Goal: Task Accomplishment & Management: Use online tool/utility

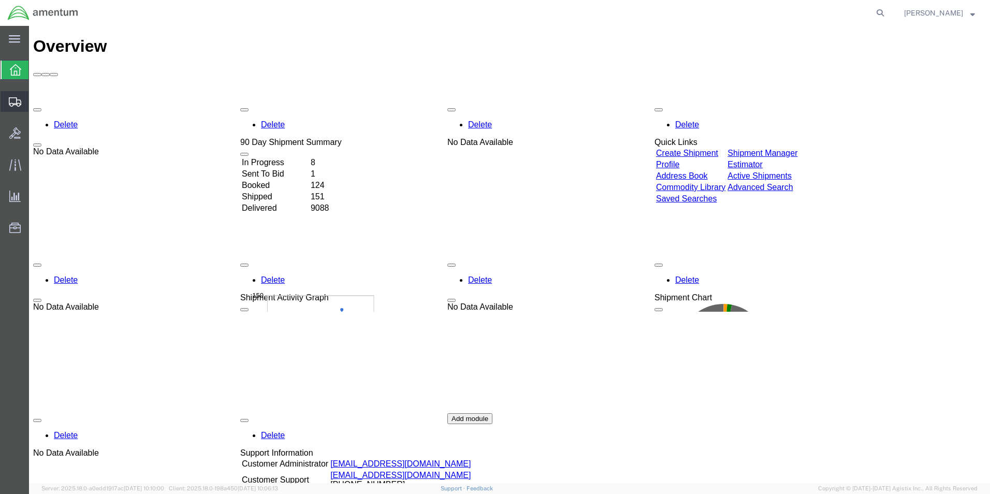
click at [0, 0] on span "Create from Template" at bounding box center [0, 0] width 0 height 0
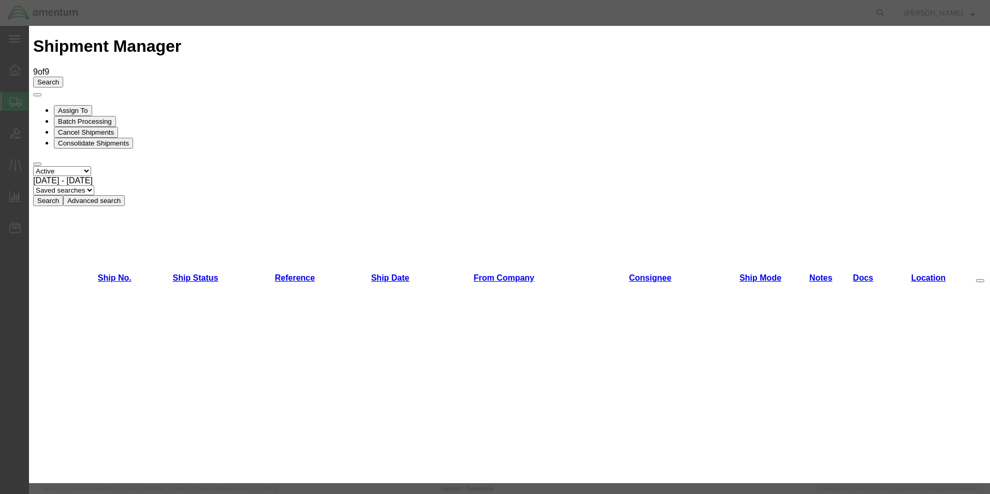
scroll to position [985, 0]
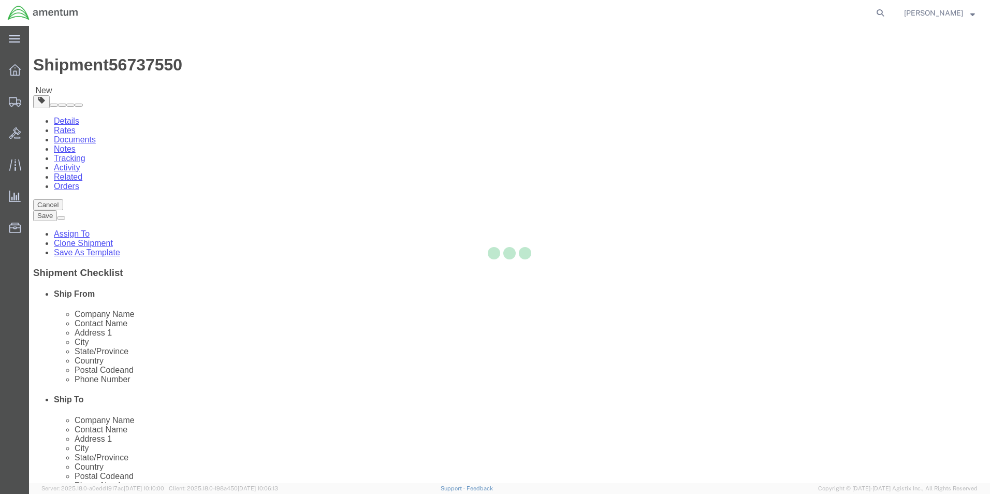
select select "49831"
select select "49942"
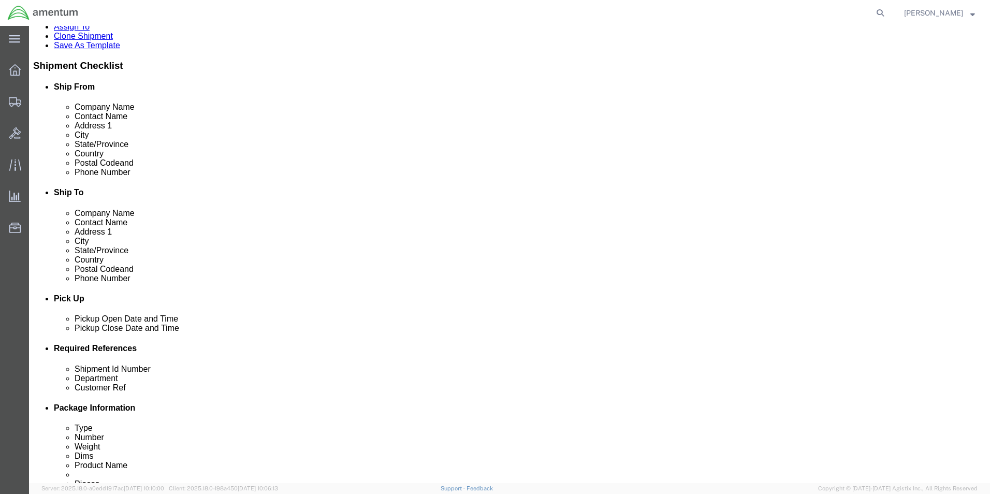
scroll to position [363, 0]
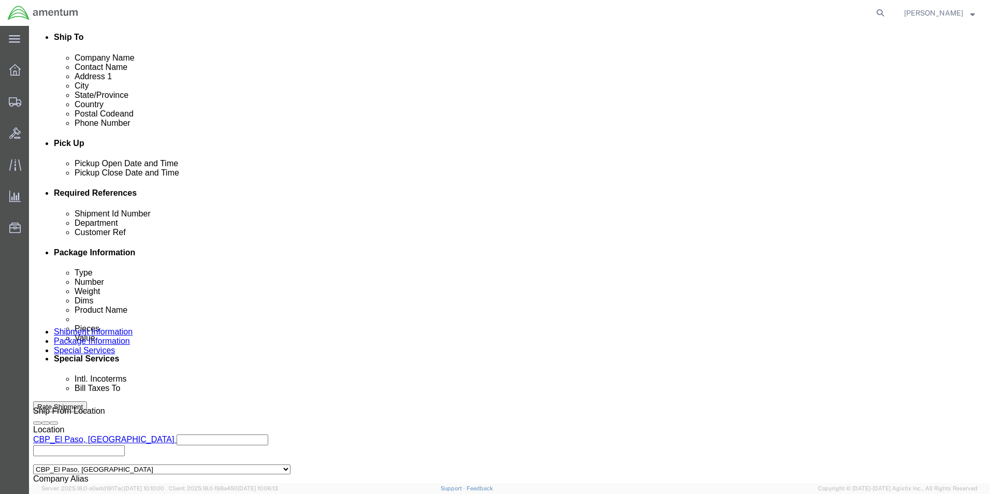
drag, startPoint x: 187, startPoint y: 276, endPoint x: 81, endPoint y: 270, distance: 106.8
click div "Shipment Id Number 260604"
type input "329248"
drag, startPoint x: 179, startPoint y: 301, endPoint x: 96, endPoint y: 297, distance: 83.0
click div "Customer Ref 260604"
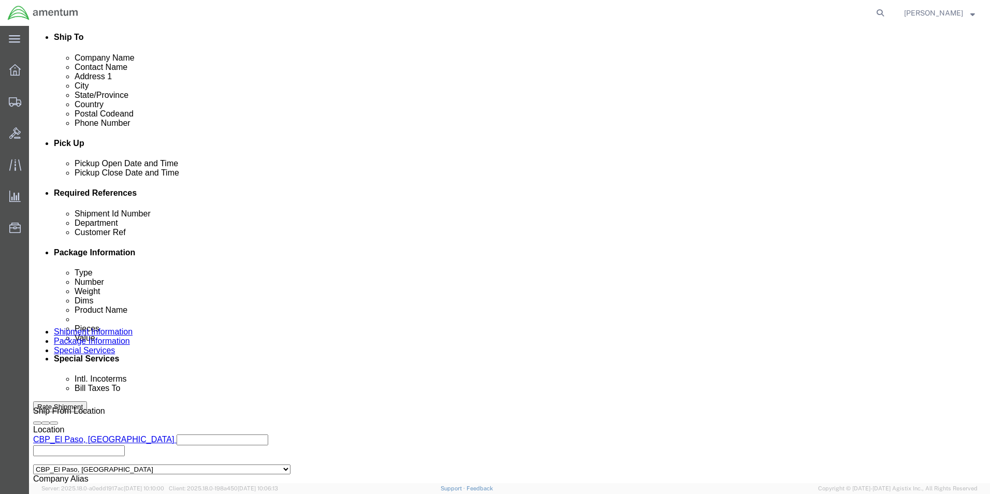
scroll to position [452, 0]
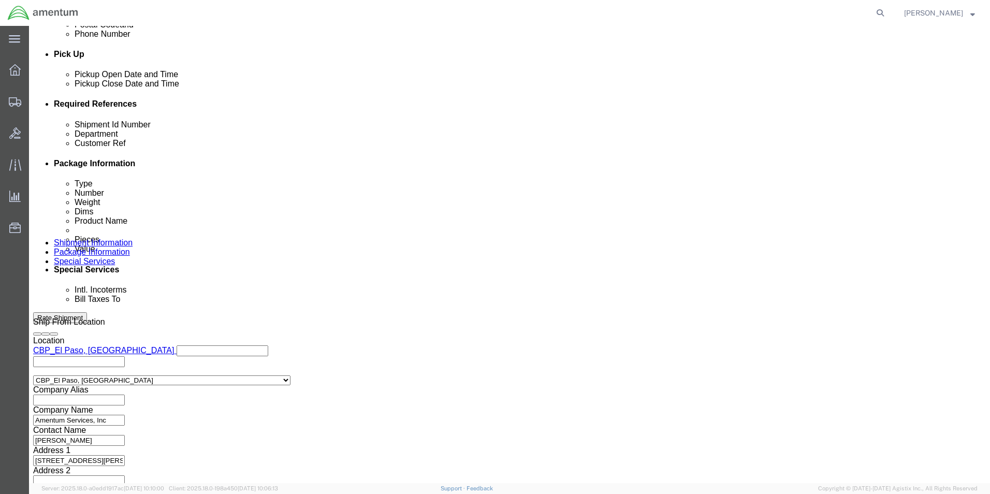
type input "329248"
click button "Continue"
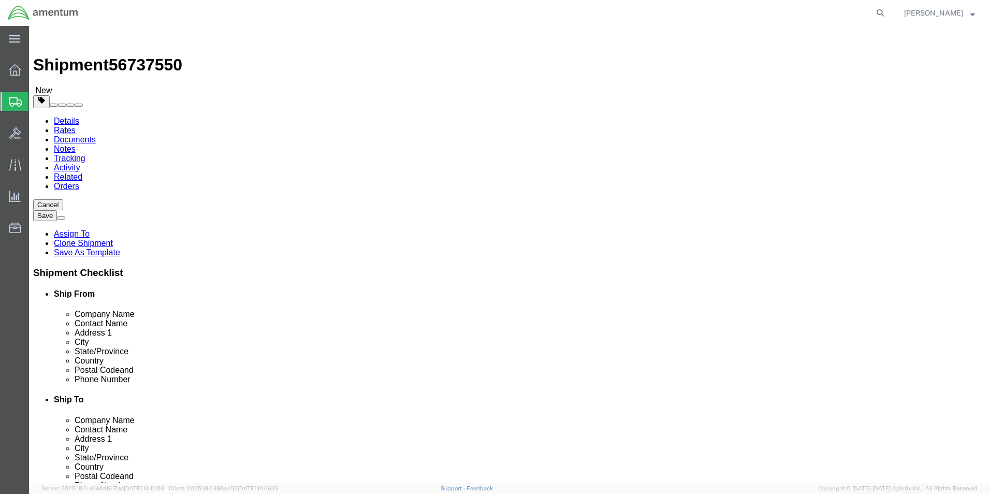
drag, startPoint x: 170, startPoint y: 200, endPoint x: 129, endPoint y: 212, distance: 43.1
click div "Package Type Select Bale(s) Basket(s) Bolt(s) Bottle(s) Buckets Bulk Bundle(s) …"
drag, startPoint x: 134, startPoint y: 222, endPoint x: 111, endPoint y: 220, distance: 22.8
click div "Dimensions Length 12.00 x Width 8.00 x Height 1.00 Select cm ft in"
type input "18"
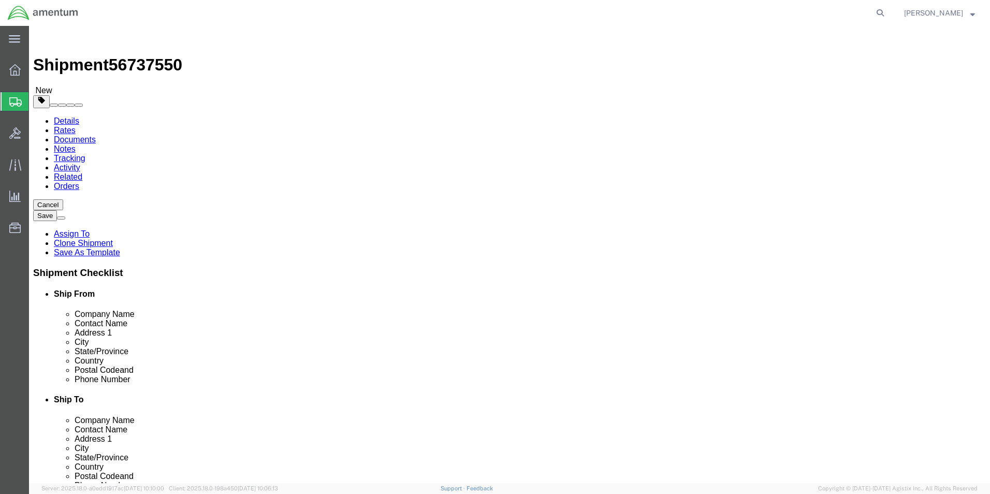
type input "12"
drag, startPoint x: 150, startPoint y: 240, endPoint x: 138, endPoint y: 240, distance: 12.4
click div "0.15 Select kgs lbs"
type input "27.65"
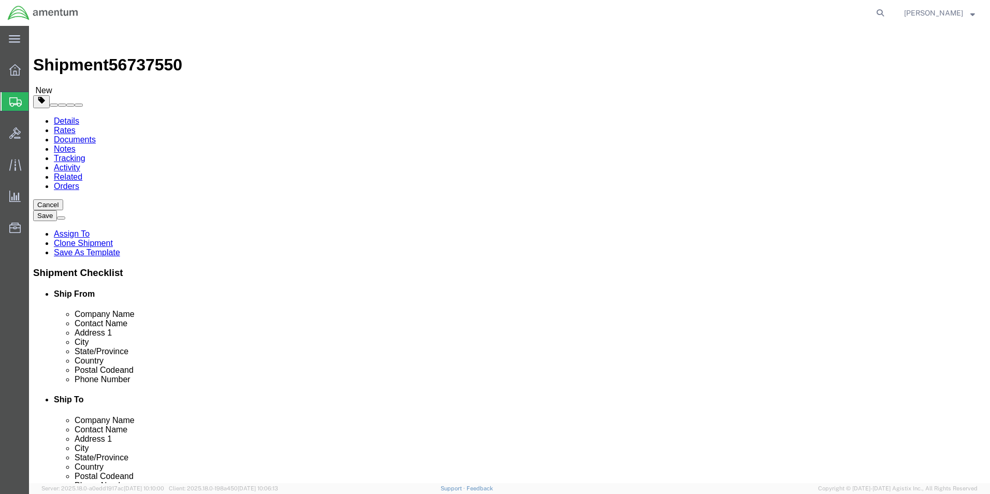
click dd "30.00 Each"
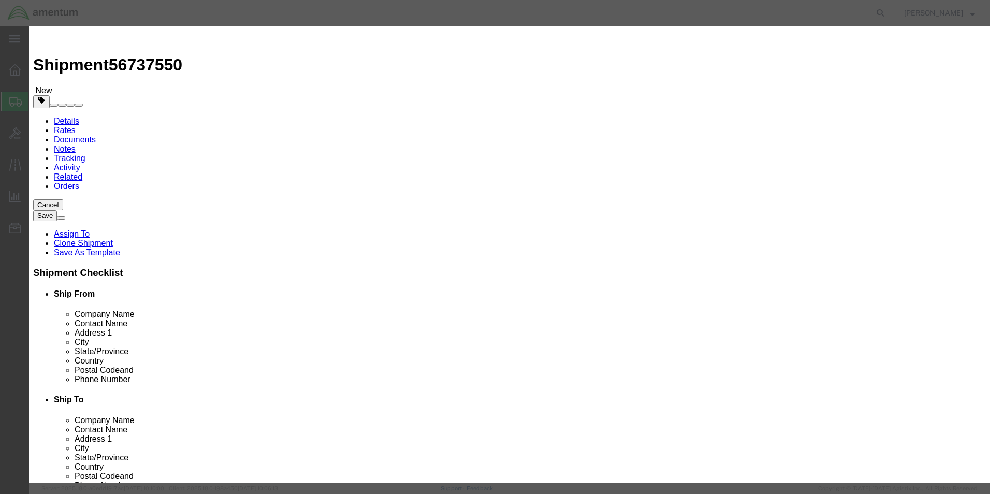
drag, startPoint x: 336, startPoint y: 102, endPoint x: 278, endPoint y: 104, distance: 57.5
click div "Pieces 30.00 Select Bag Barrels 100Board Feet Bottle Box Blister Pack Carats Ca…"
type input "24"
type input "200"
drag, startPoint x: 363, startPoint y: 73, endPoint x: 368, endPoint y: 82, distance: 11.4
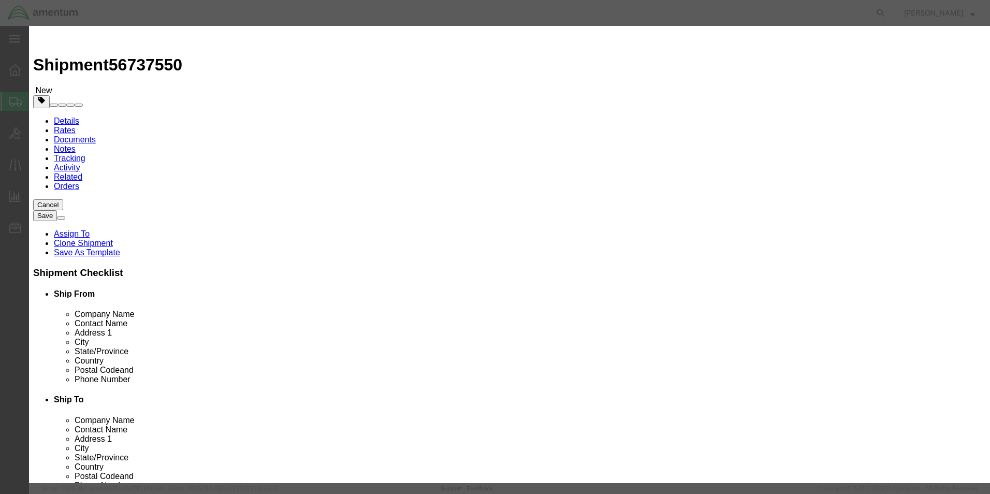
click input "AIRCRAFT PARTS"
drag, startPoint x: 480, startPoint y: 54, endPoint x: 506, endPoint y: 54, distance: 25.4
click div "Commodity library"
drag, startPoint x: 658, startPoint y: 82, endPoint x: 532, endPoint y: 85, distance: 126.4
click div "Description MS24665-121"
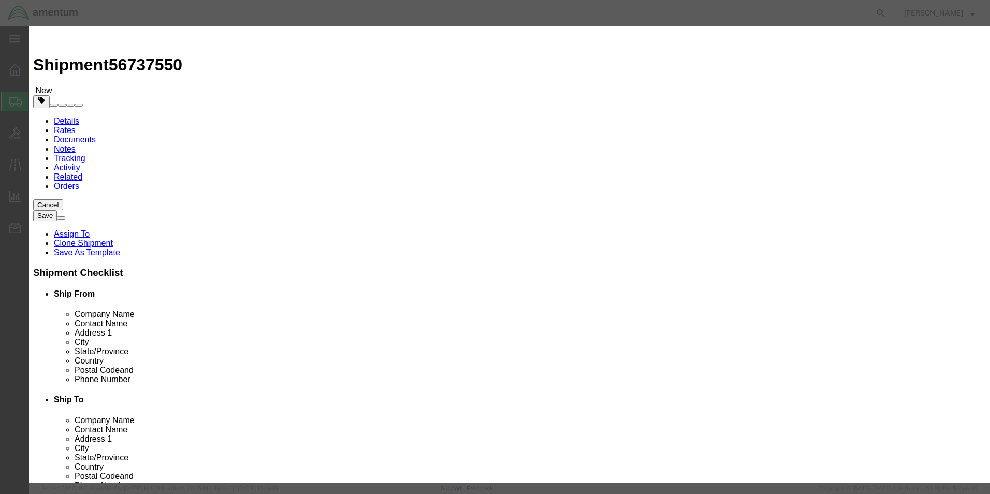
type textarea "Oil 15W50qt and filter"
click button "Save & Close"
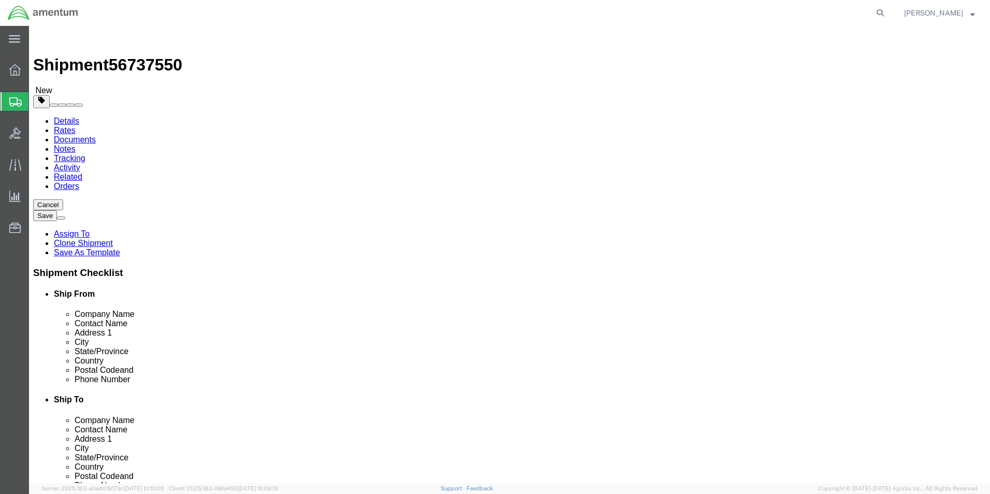
click span "button"
drag, startPoint x: 547, startPoint y: 221, endPoint x: 483, endPoint y: 222, distance: 63.7
click div "Dimensions Separate dimensions for each package, Length x Width x Height Length…"
type input "8"
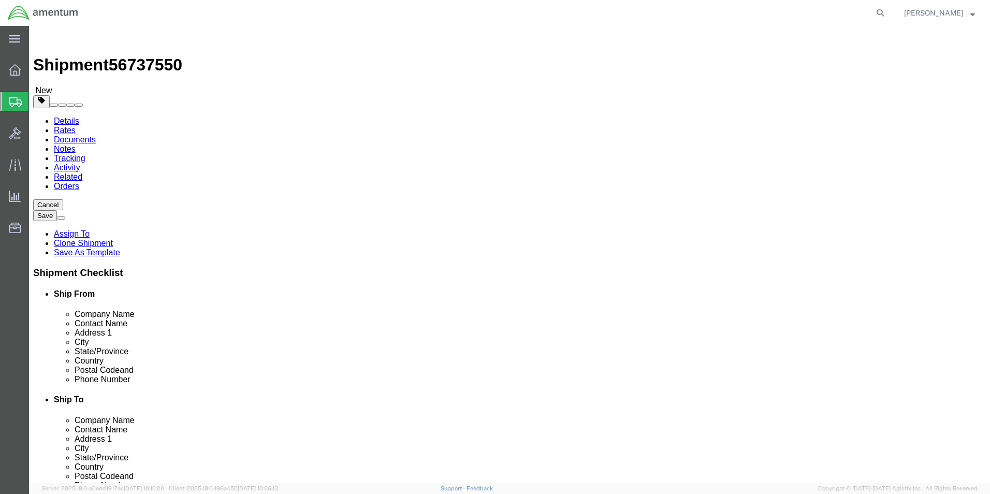
type input "8"
drag, startPoint x: 522, startPoint y: 240, endPoint x: 501, endPoint y: 240, distance: 20.7
click div "Weight 27.65 Select kgs lbs Ship. t°"
type input "2.10"
click dd "200.00 USD"
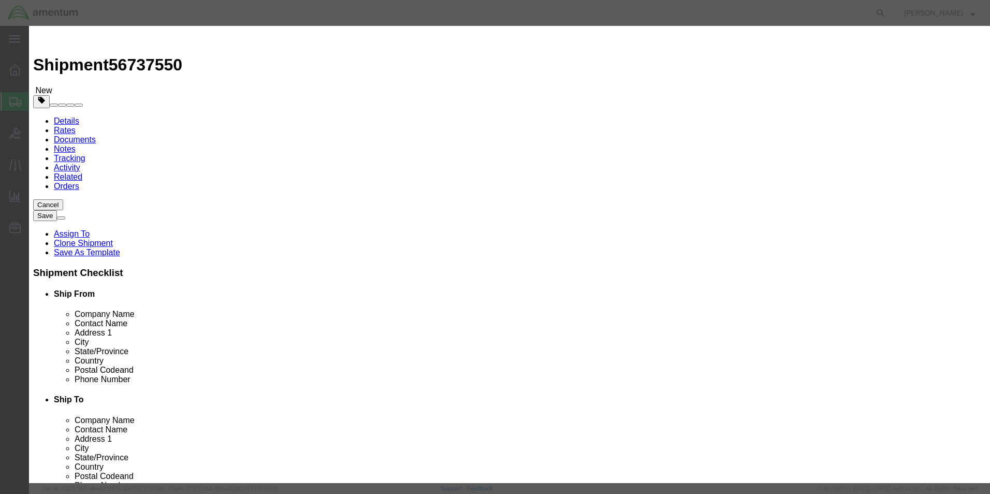
drag, startPoint x: 334, startPoint y: 102, endPoint x: 288, endPoint y: 103, distance: 45.1
click div "24.00"
type input "1"
click div "Commodity library Product Name AIRCRAFT PARTS Pieces 1 Select Bag Barrels 100Bo…"
drag, startPoint x: 342, startPoint y: 120, endPoint x: 254, endPoint y: 122, distance: 88.1
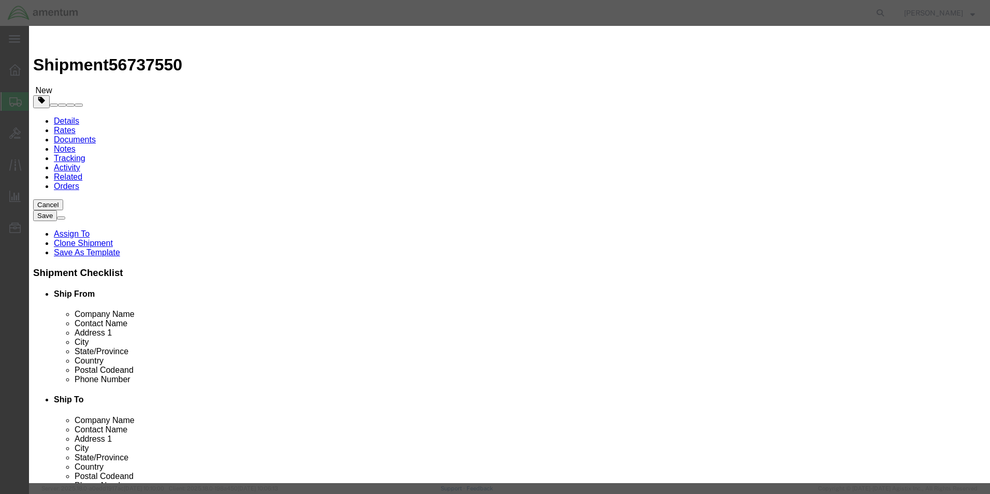
click div "Total Value 8.33 Select ADP AED AFN ALL AMD AOA ARS ATS AUD AWG AZN BAM BBD BDT…"
type input "75"
drag, startPoint x: 618, startPoint y: 81, endPoint x: 537, endPoint y: 78, distance: 81.4
click div "Description Oil 15W50qt and filter"
click textarea "Oil 15W50qt and filter"
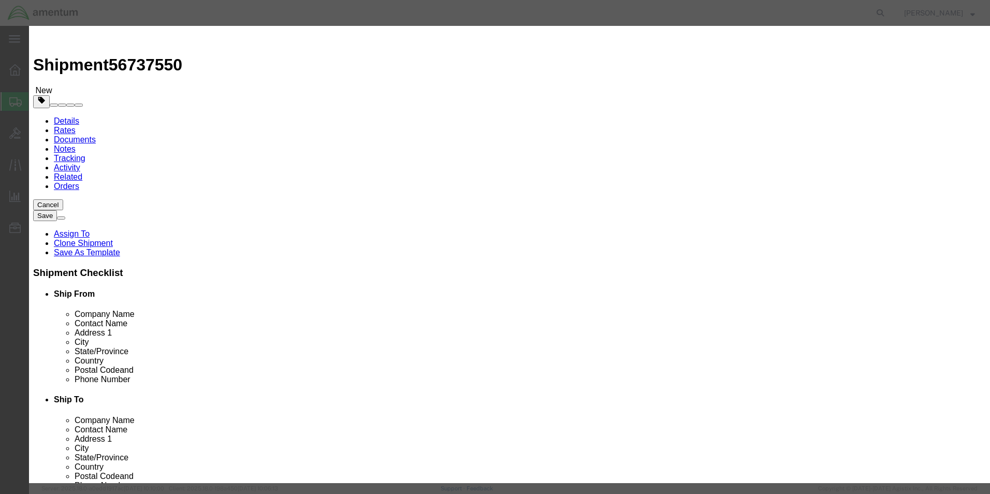
drag, startPoint x: 638, startPoint y: 80, endPoint x: 545, endPoint y: 80, distance: 92.2
click div "Description Oil 15W50qt and filter"
type textarea "Oil filter"
click button "Save & Close"
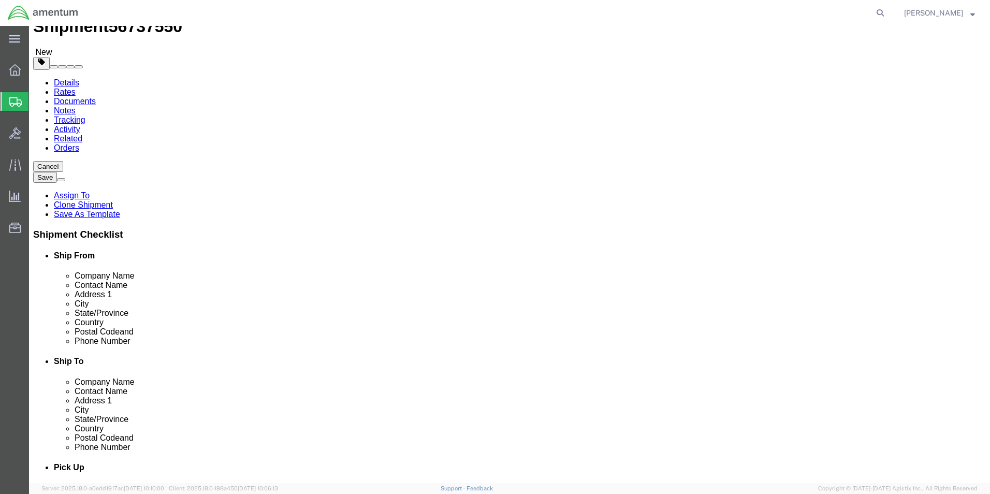
scroll to position [69, 0]
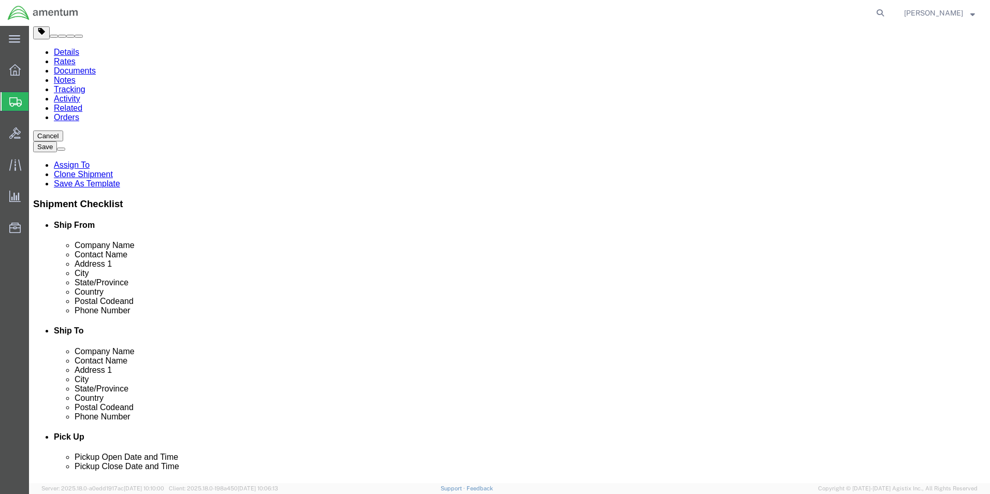
click button "Continue"
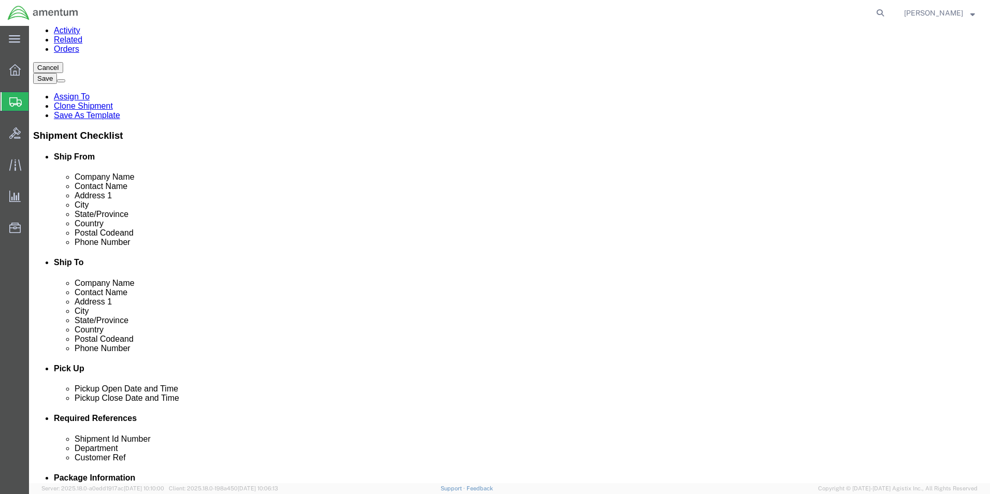
scroll to position [328, 0]
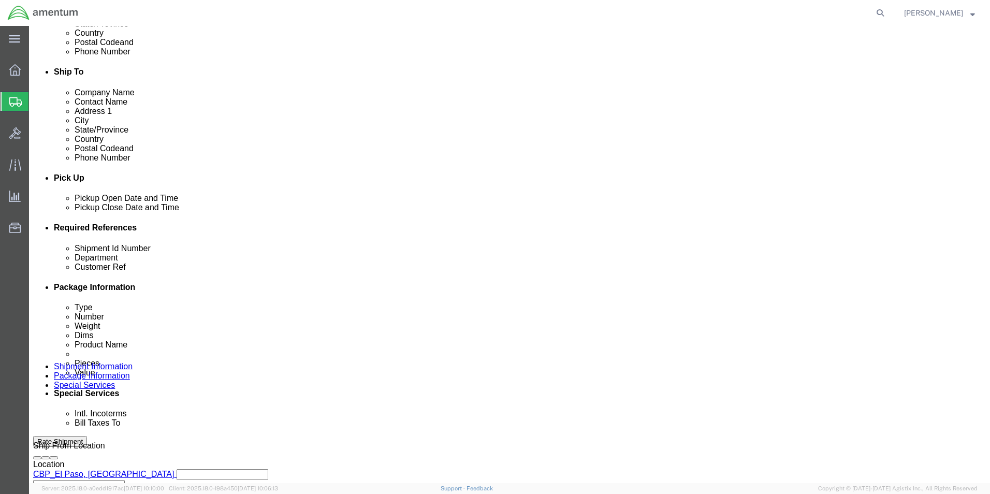
click button "Rate Shipment"
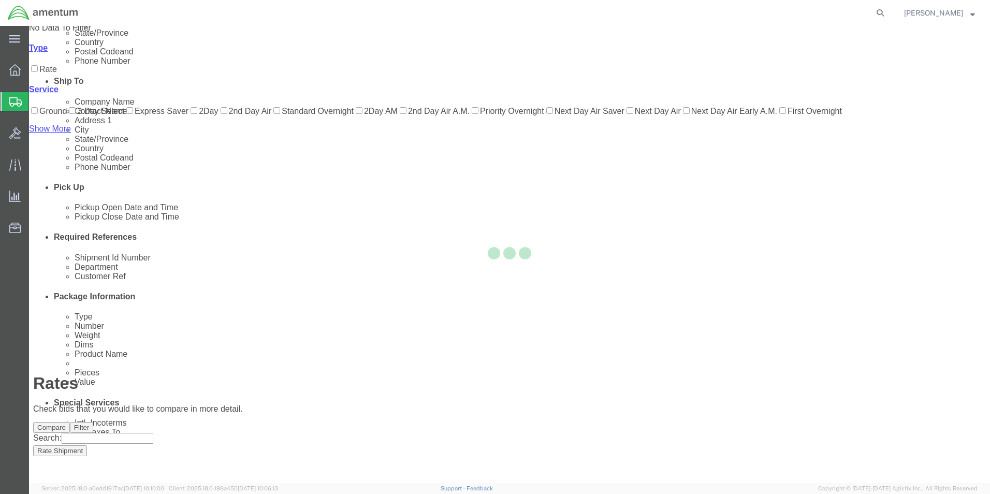
scroll to position [22, 0]
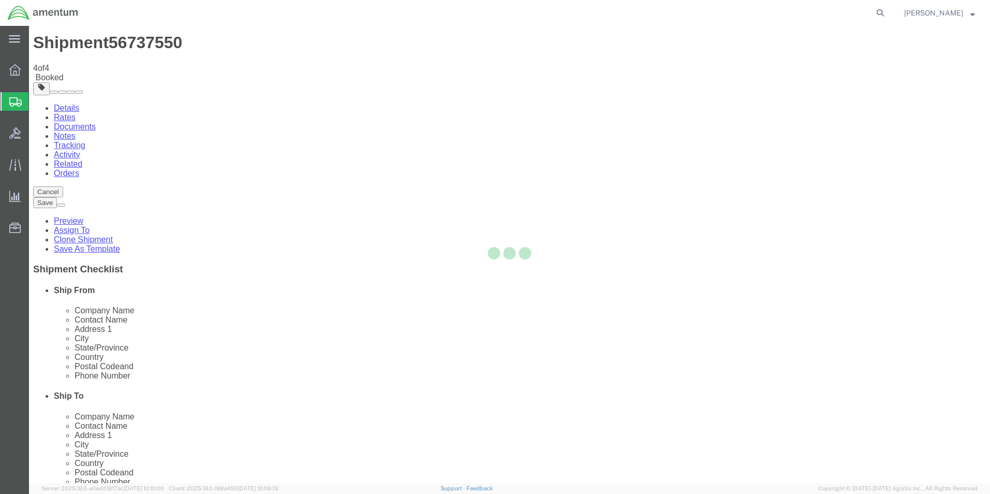
scroll to position [0, 0]
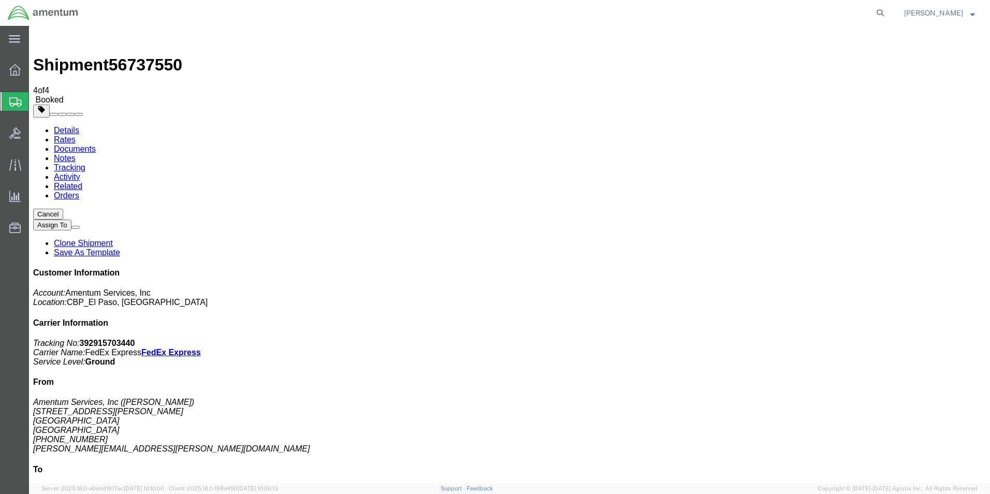
drag, startPoint x: 432, startPoint y: 204, endPoint x: 446, endPoint y: 215, distance: 17.7
click at [0, 0] on span "Create from Template" at bounding box center [0, 0] width 0 height 0
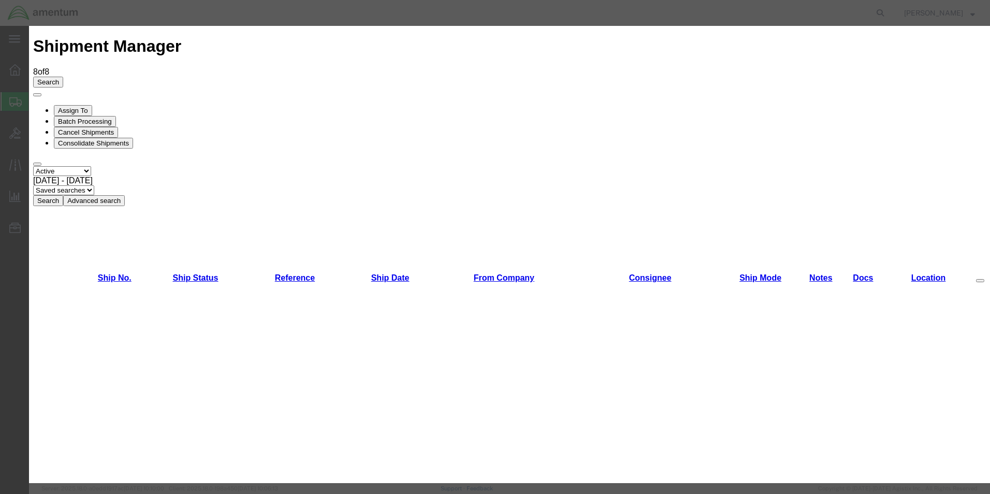
scroll to position [207, 0]
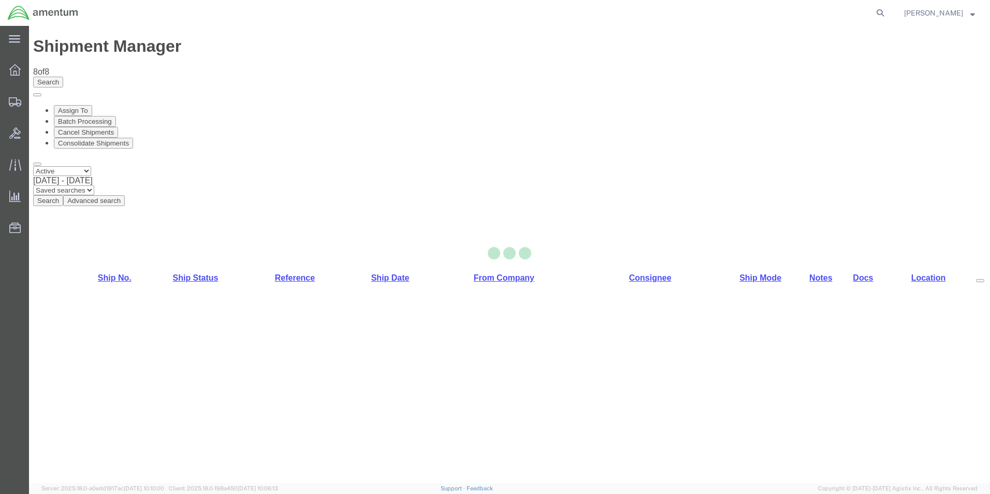
select select "49831"
select select "49932"
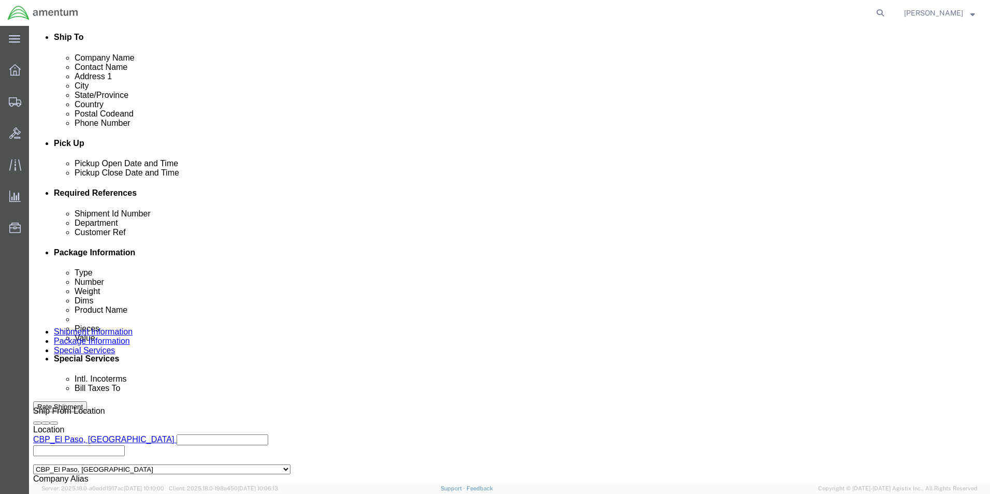
scroll to position [414, 0]
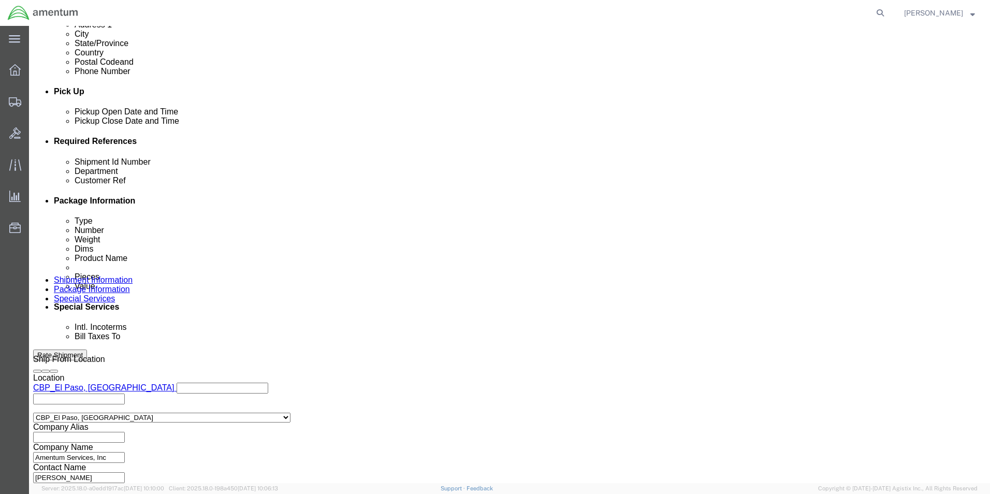
drag, startPoint x: 175, startPoint y: 222, endPoint x: 94, endPoint y: 241, distance: 83.4
click div "Shipment Id Number 265479 Department CBP Select Account Type Activity ID Airlin…"
type input "329237"
drag, startPoint x: 178, startPoint y: 252, endPoint x: 83, endPoint y: 253, distance: 95.3
click div "Customer Ref 265479"
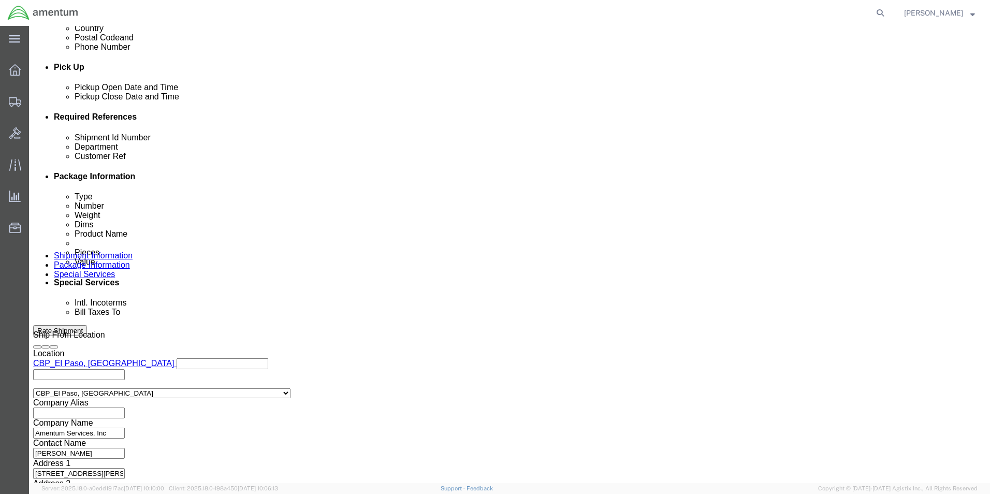
scroll to position [452, 0]
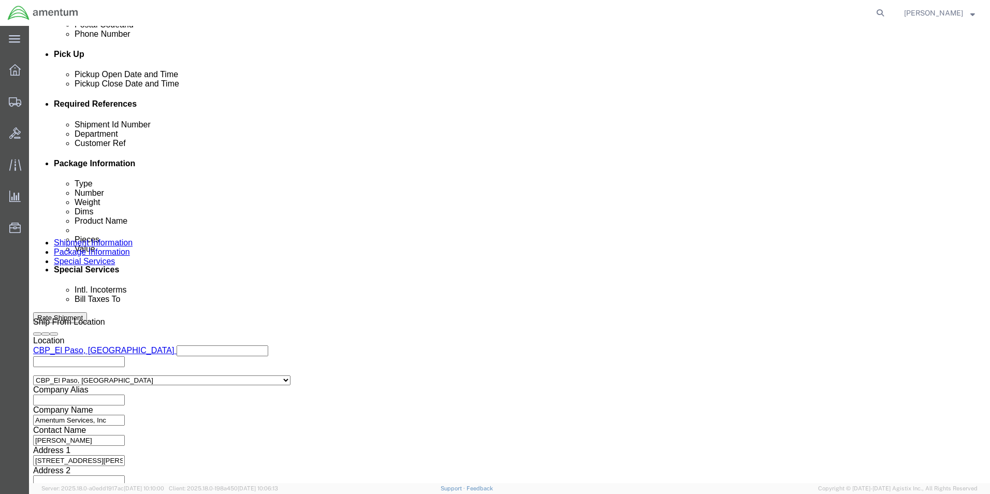
type input "329237"
click button "Continue"
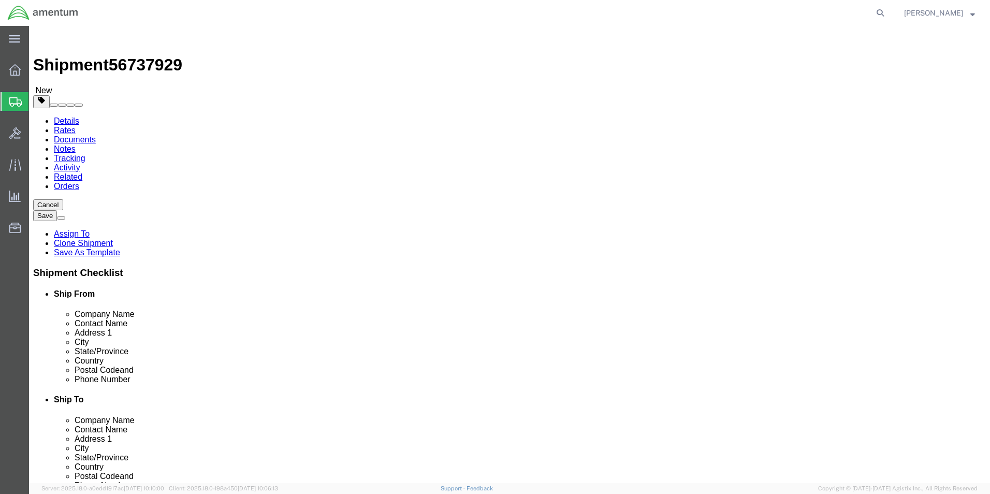
drag, startPoint x: 234, startPoint y: 219, endPoint x: 182, endPoint y: 223, distance: 51.5
click div "Length 8.00 x Width 6.00 x Height 6.00 Select cm ft in"
type input "8"
drag, startPoint x: 171, startPoint y: 234, endPoint x: 119, endPoint y: 245, distance: 53.5
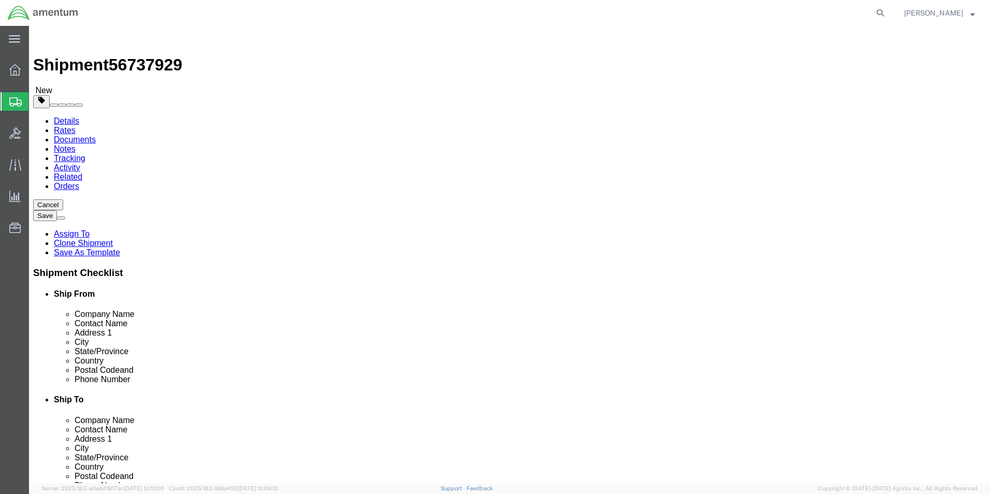
click div "Weight 1.55 Select kgs lbs Ship. t°"
type input "0.95"
click dd "10.00 Each"
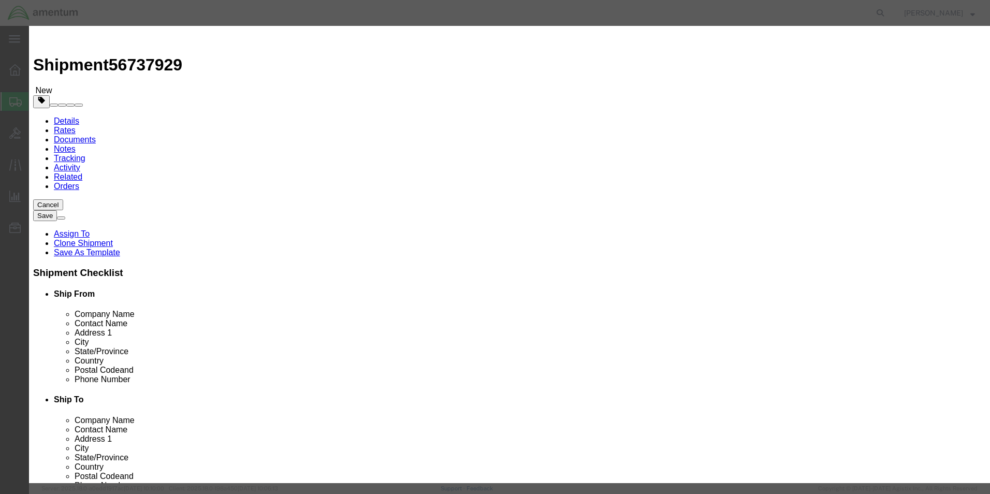
drag, startPoint x: 332, startPoint y: 98, endPoint x: 263, endPoint y: 99, distance: 69.4
click div "Pieces 10.00 Select Bag Barrels 100Board Feet Bottle Box Blister Pack Carats Ca…"
type input "1"
click div "Commodity library"
drag, startPoint x: 345, startPoint y: 119, endPoint x: 250, endPoint y: 121, distance: 95.9
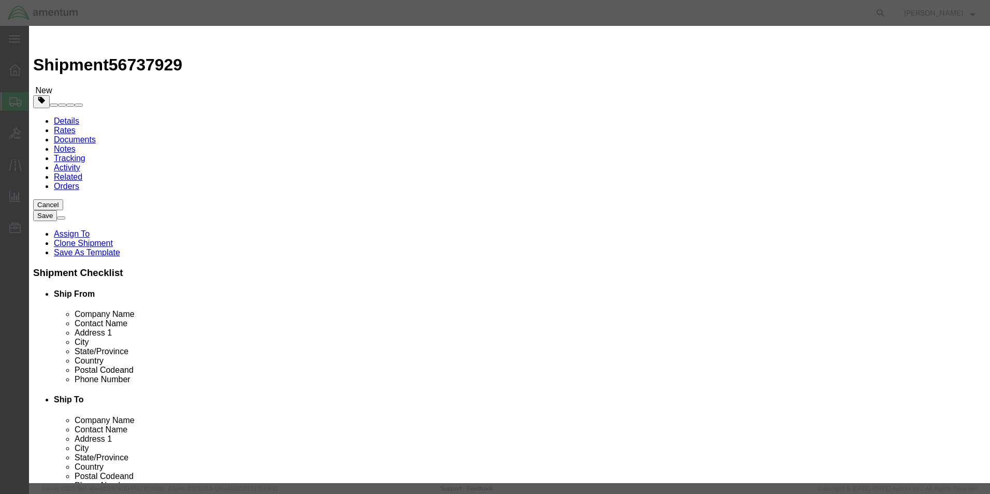
click div "Total Value 65 Select ADP AED AFN ALL AMD AOA ARS ATS AUD AWG AZN BAM BBD BDT B…"
type input "250"
drag, startPoint x: 557, startPoint y: 70, endPoint x: 516, endPoint y: 70, distance: 41.4
click div "Commodity library Product Name AIRCRAFT PARTS Pieces 1 Select Bag Barrels 100Bo…"
type textarea "M"
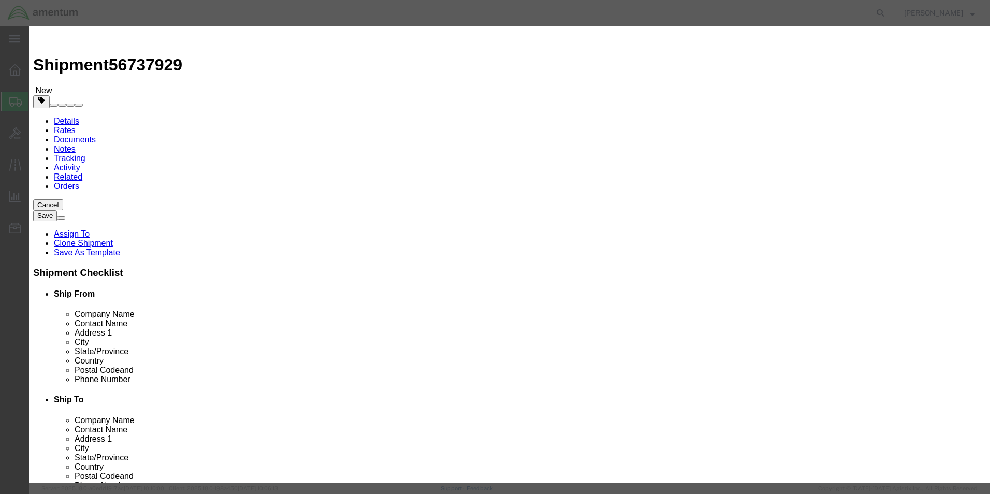
type textarea "Hour meter"
click button "Save & Close"
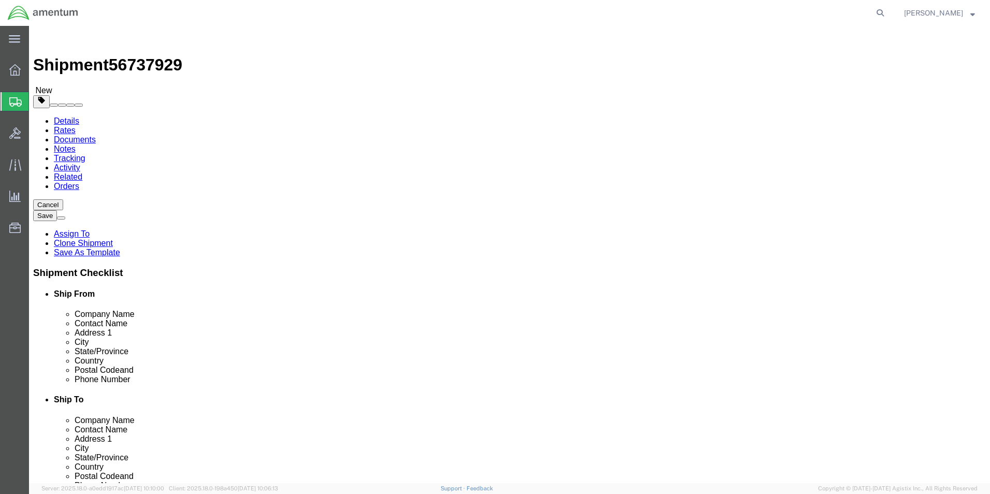
click button "Continue"
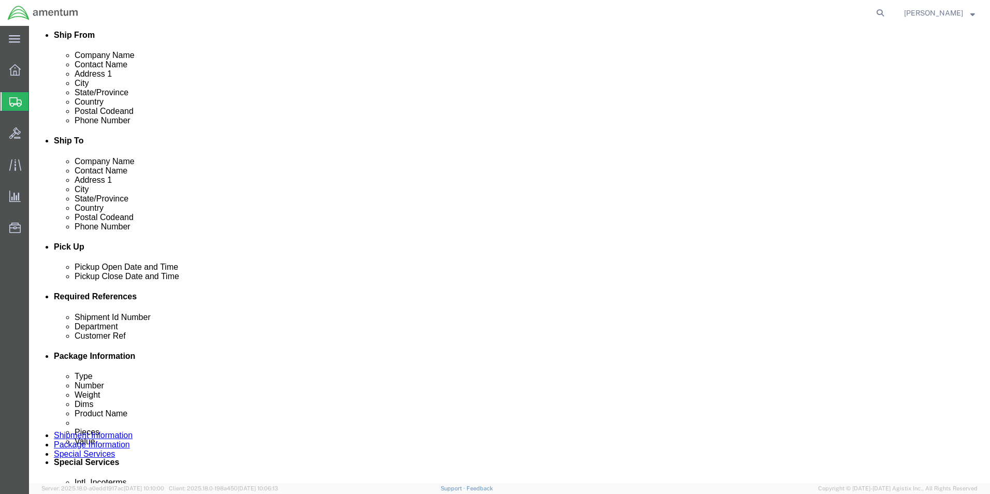
click button "Rate Shipment"
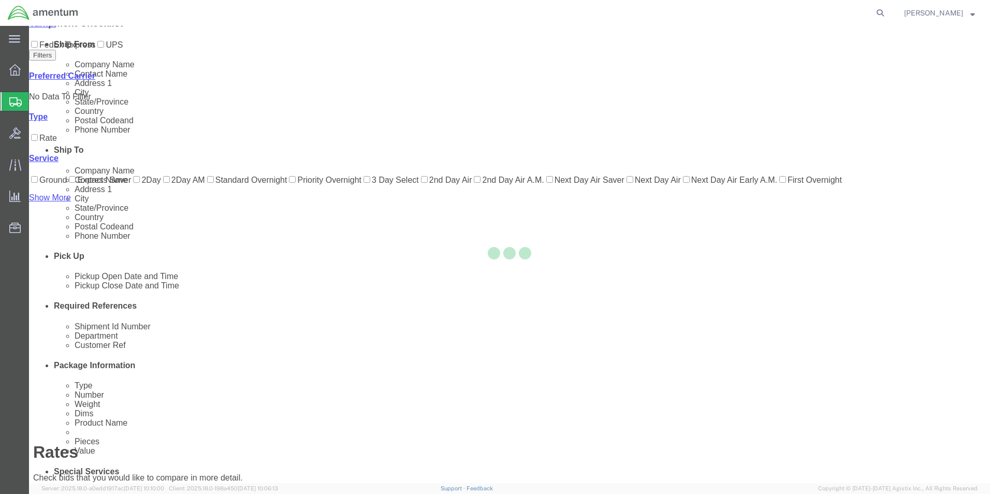
scroll to position [22, 0]
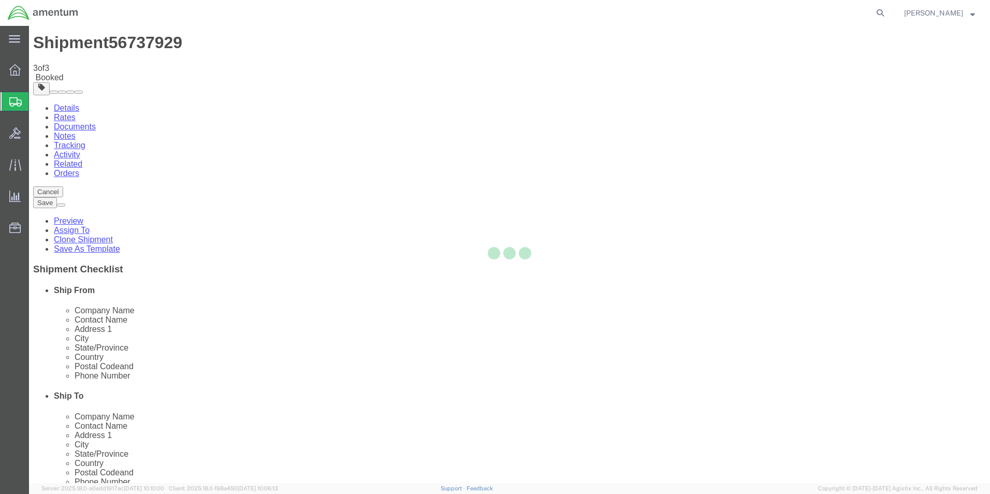
scroll to position [0, 0]
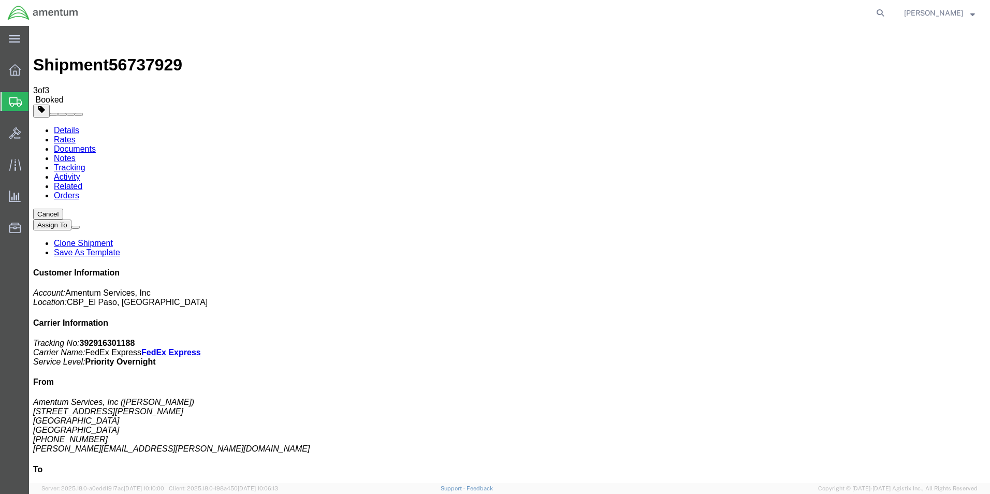
click at [0, 0] on span "Create from Template" at bounding box center [0, 0] width 0 height 0
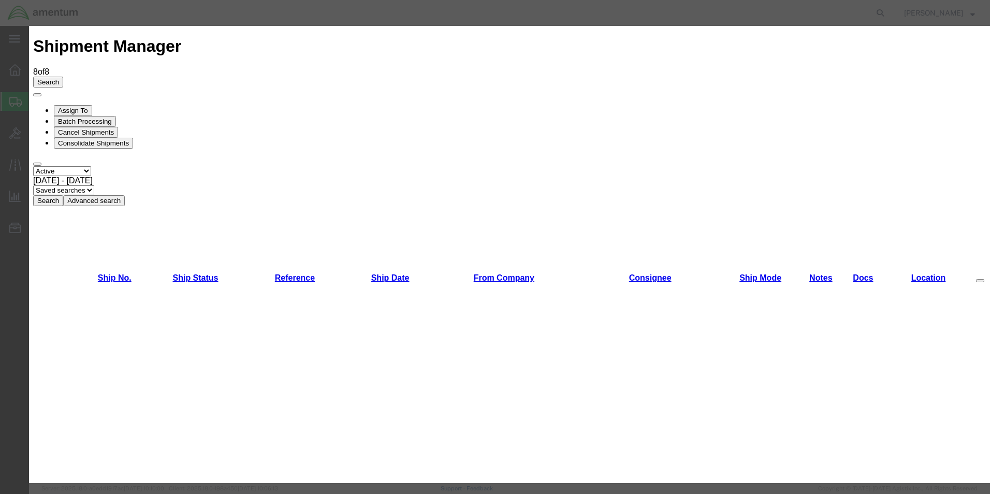
scroll to position [311, 0]
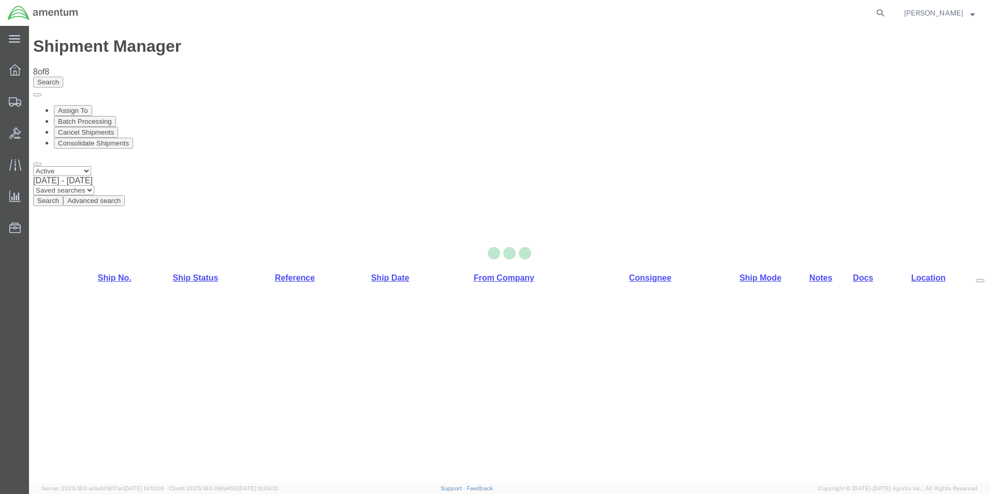
select select "49831"
select select "49930"
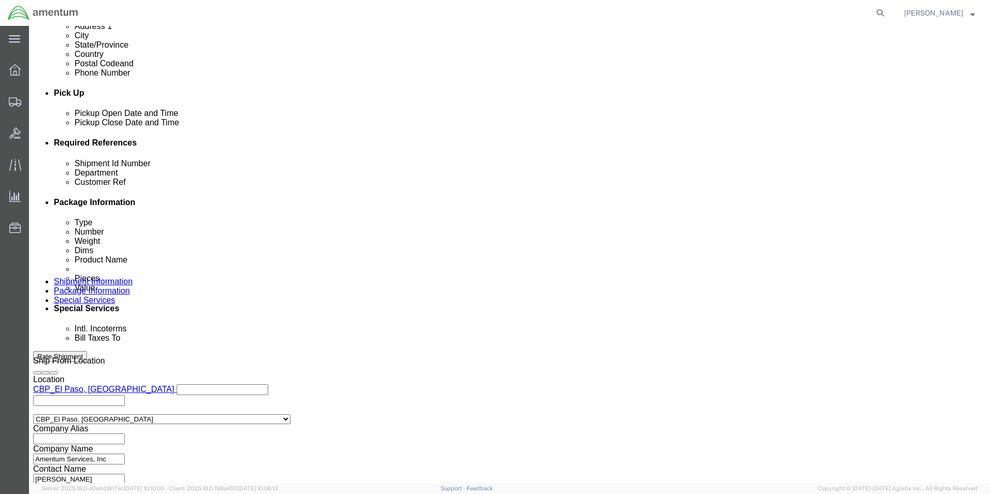
scroll to position [414, 0]
drag, startPoint x: 172, startPoint y: 224, endPoint x: 81, endPoint y: 225, distance: 91.2
click div "Shipment Id Number 266025"
type input "329061"
drag, startPoint x: 168, startPoint y: 248, endPoint x: 65, endPoint y: 250, distance: 102.6
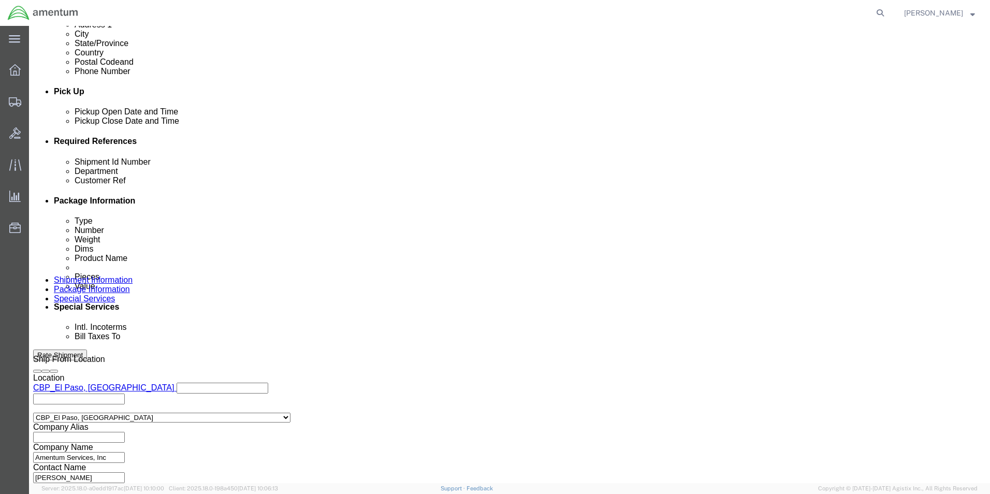
click div "Customer Ref 266025"
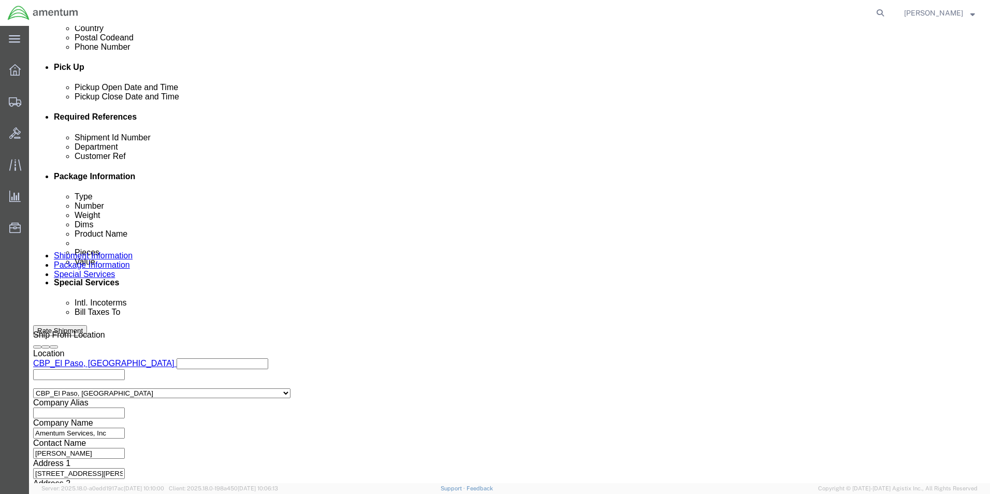
scroll to position [452, 0]
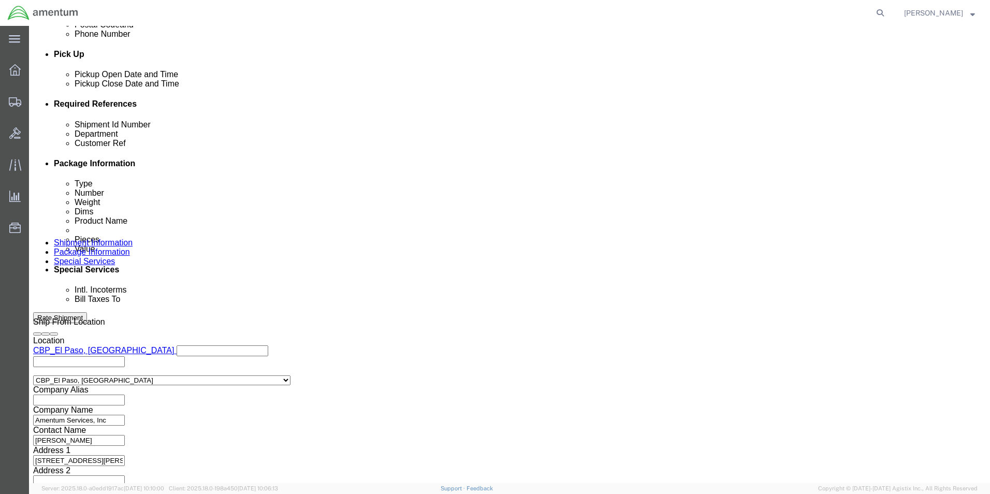
type input "329061"
click button "Continue"
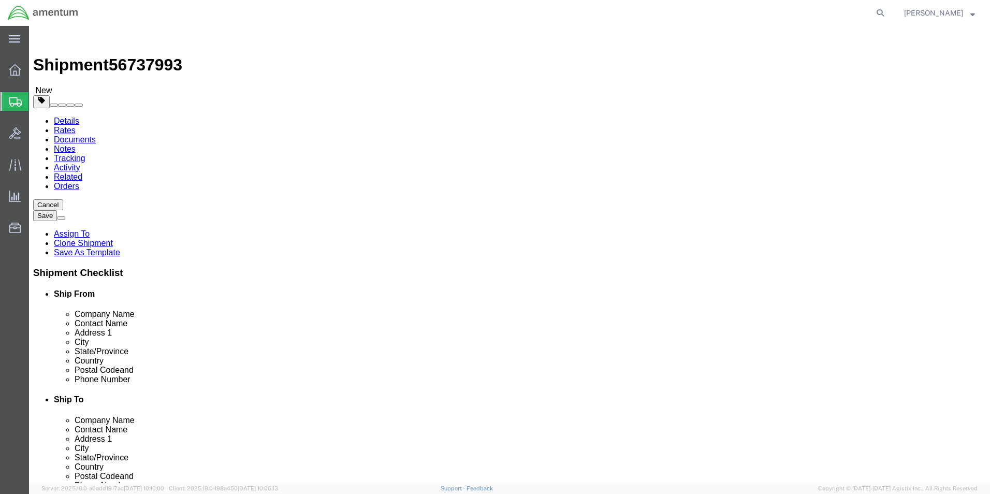
drag, startPoint x: 155, startPoint y: 220, endPoint x: 119, endPoint y: 218, distance: 36.3
click div "Dimensions Length 12.00 x Width 6.00 x Height 6.00 Select cm ft in"
click select "Select Bale(s) Basket(s) Bolt(s) Bottle(s) Buckets Bulk Bundle(s) Can(s) Cardbo…"
select select "SBX"
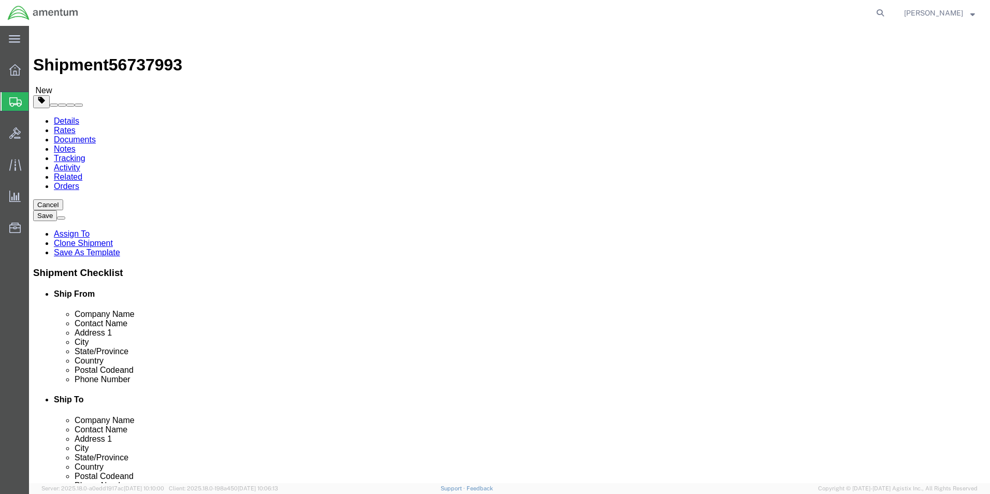
click select "Select Bale(s) Basket(s) Bolt(s) Bottle(s) Buckets Bulk Bundle(s) Can(s) Cardbo…"
type input "12.25"
type input "11.00"
type input "1.50"
drag, startPoint x: 164, startPoint y: 237, endPoint x: 113, endPoint y: 238, distance: 50.8
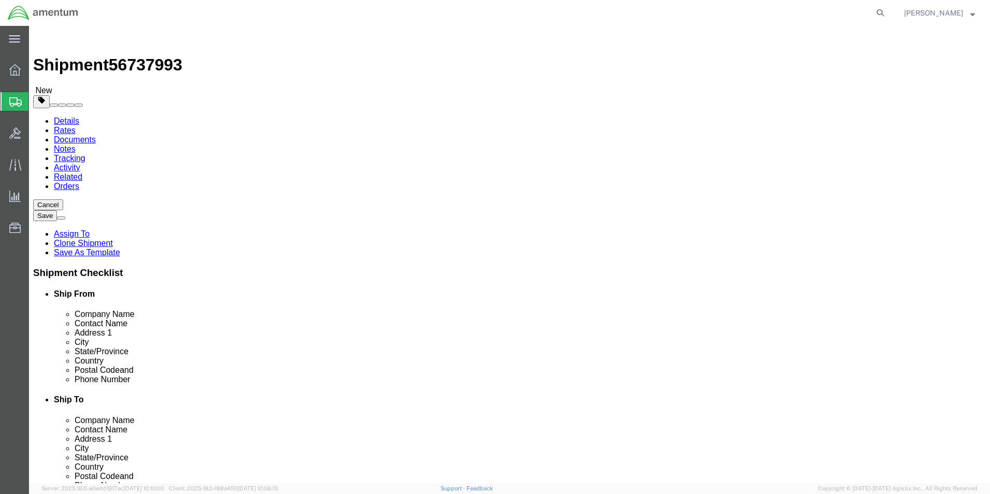
click div "Weight 2.10 Select kgs lbs Ship. t°"
type input "0.45"
click dd "750.00 USD"
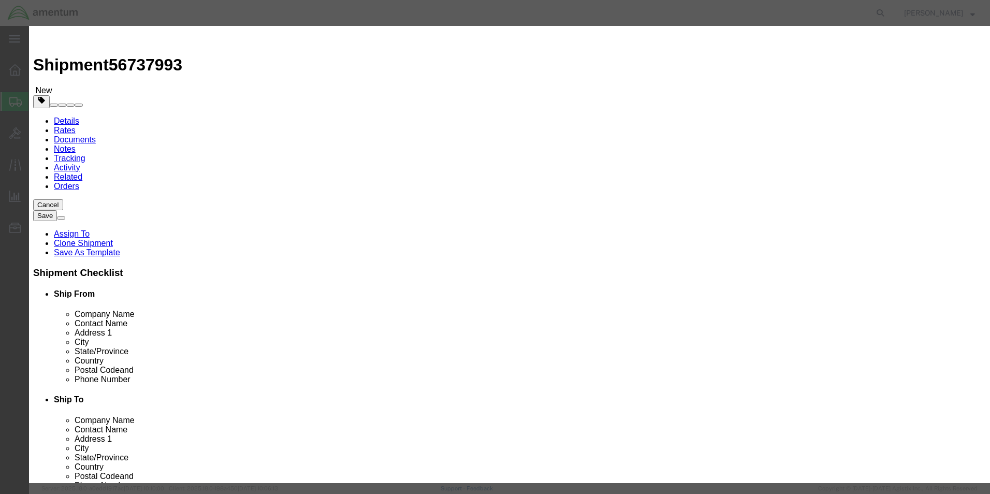
drag, startPoint x: 306, startPoint y: 98, endPoint x: 285, endPoint y: 95, distance: 20.9
click div "Pieces 3.00 Select Bag Barrels 100Board Feet Bottle Box Blister Pack Carats Can…"
drag, startPoint x: 367, startPoint y: 80, endPoint x: 264, endPoint y: 82, distance: 103.6
click div "Product Name AIRCRAFT PARTS"
type input "shop ites"
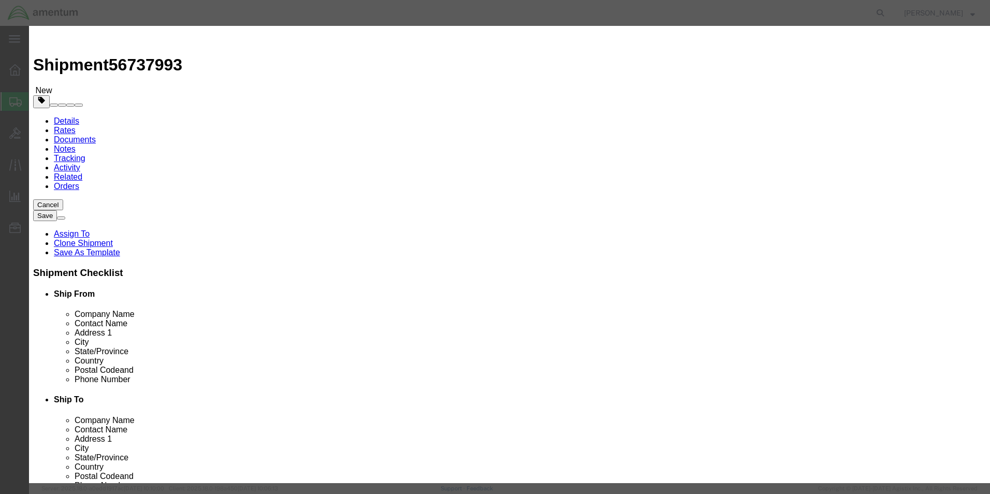
drag, startPoint x: 339, startPoint y: 95, endPoint x: 272, endPoint y: 98, distance: 66.9
click div "Pieces Number of pieces inside all the packages 3.00 Select Bag Barrels 100Boar…"
type input "20"
type input "5000"
drag, startPoint x: 503, startPoint y: 84, endPoint x: 476, endPoint y: 84, distance: 27.5
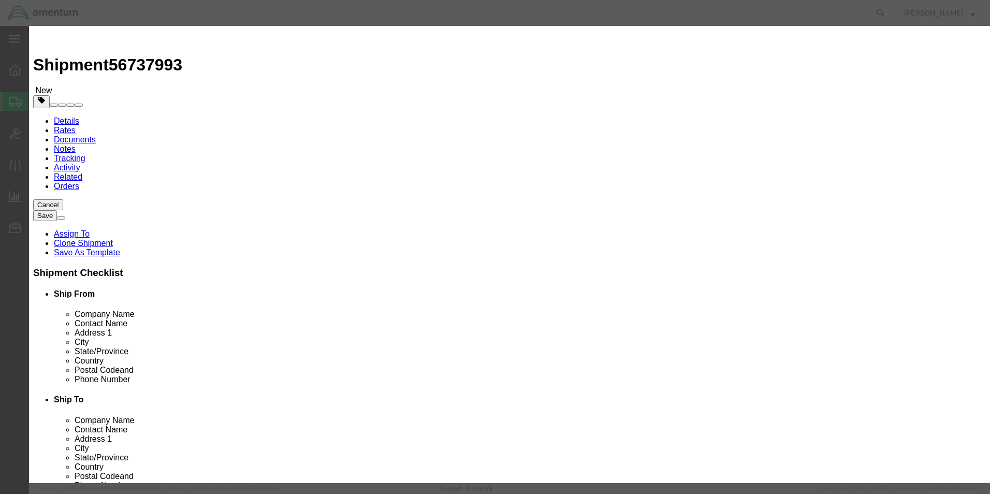
click div "Product Name shop ites Pieces 20 Select Bag Barrels 100Board Feet Bottle Box Bl…"
type textarea "Flat washers"
drag, startPoint x: 335, startPoint y: 114, endPoint x: 280, endPoint y: 115, distance: 54.4
click div "Total Value 5000 Select ADP AED AFN ALL AMD AOA ARS ATS AUD AWG AZN BAM BBD BDT…"
type input "250"
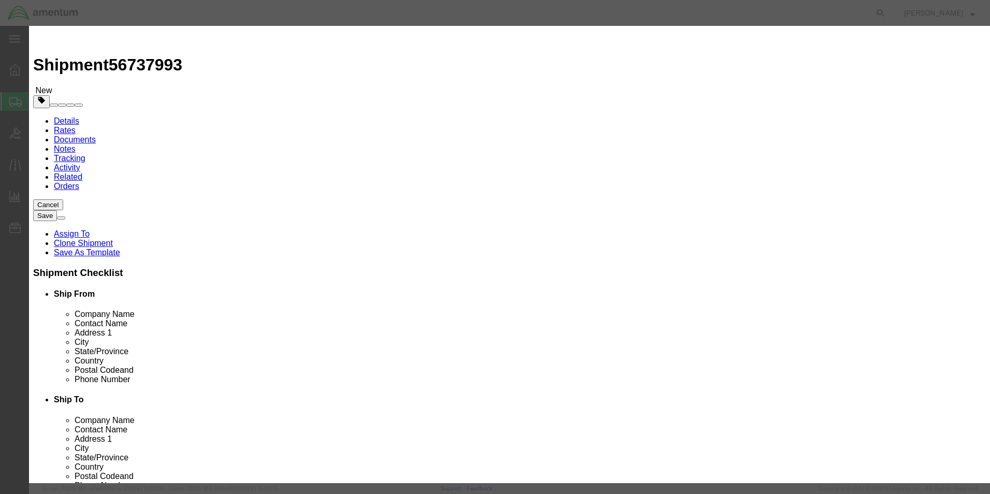
click button "Save & Close"
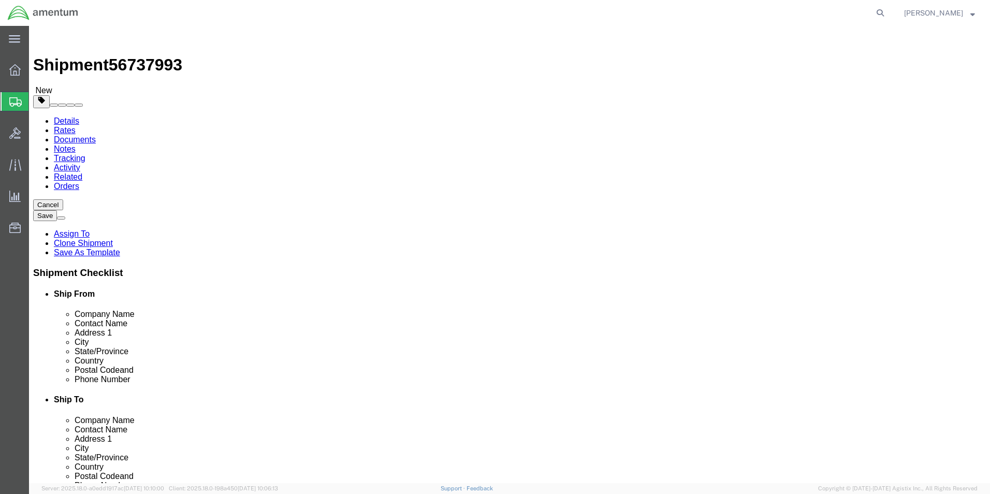
click button "Continue"
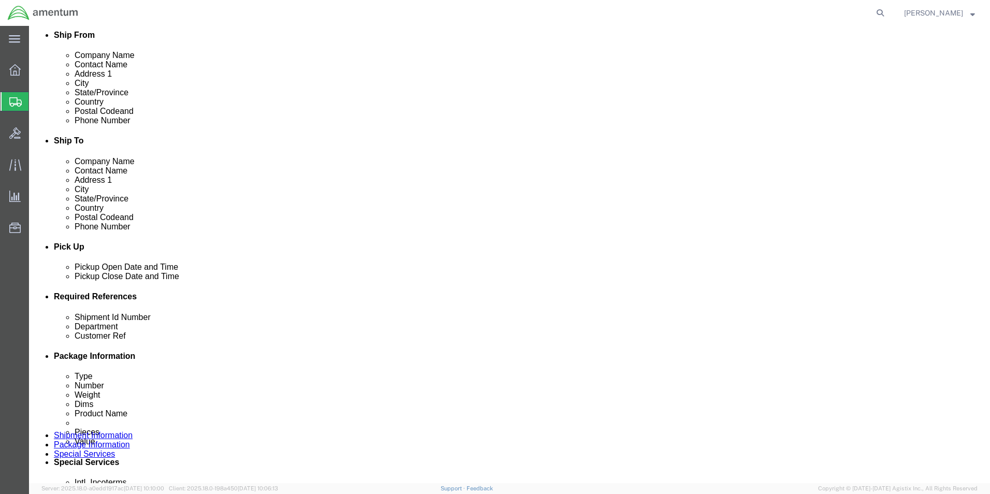
scroll to position [363, 0]
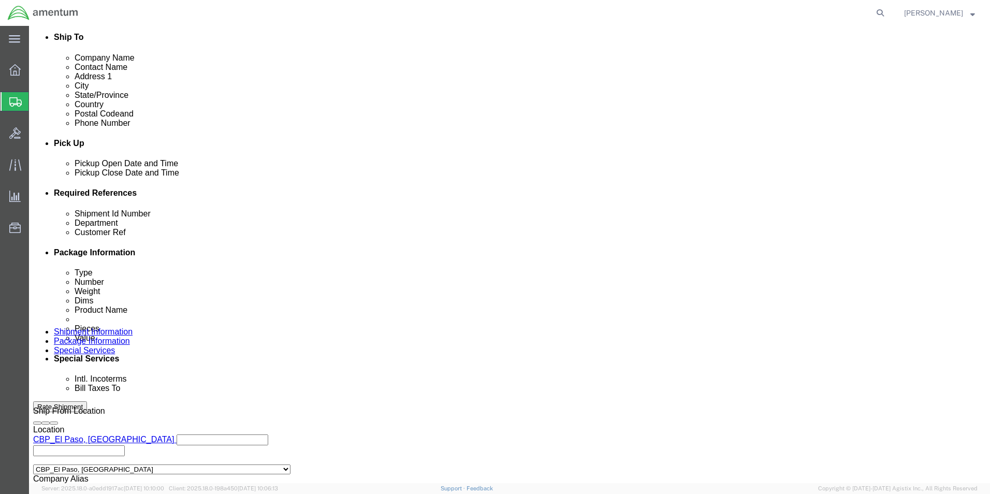
click button "Rate Shipment"
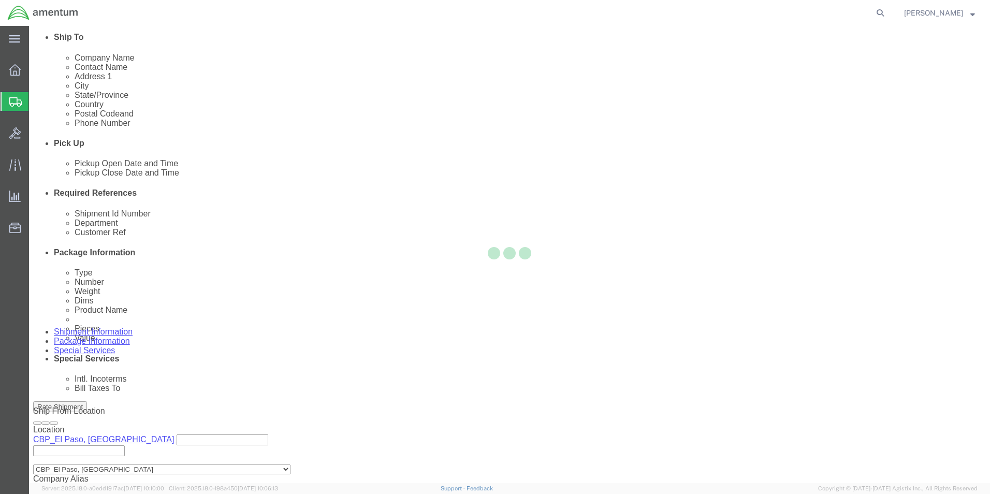
scroll to position [0, 0]
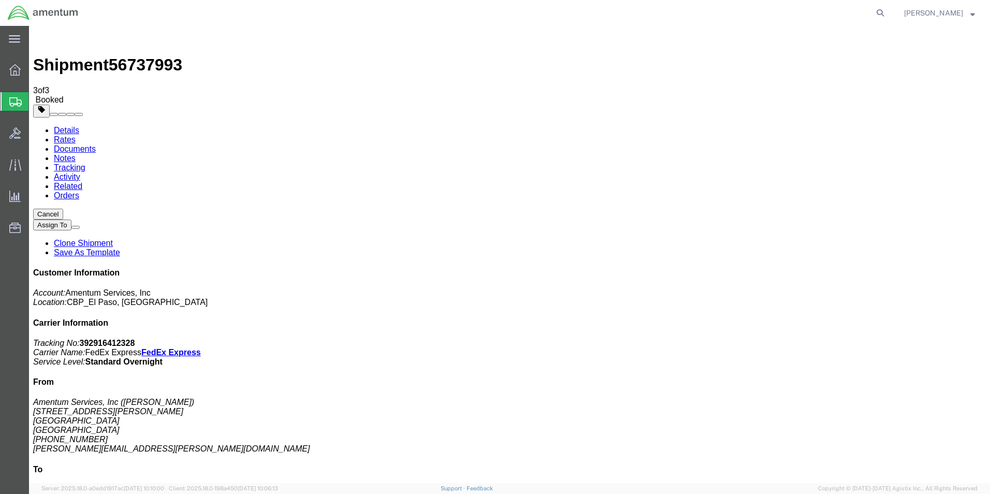
click at [0, 0] on span "Create from Template" at bounding box center [0, 0] width 0 height 0
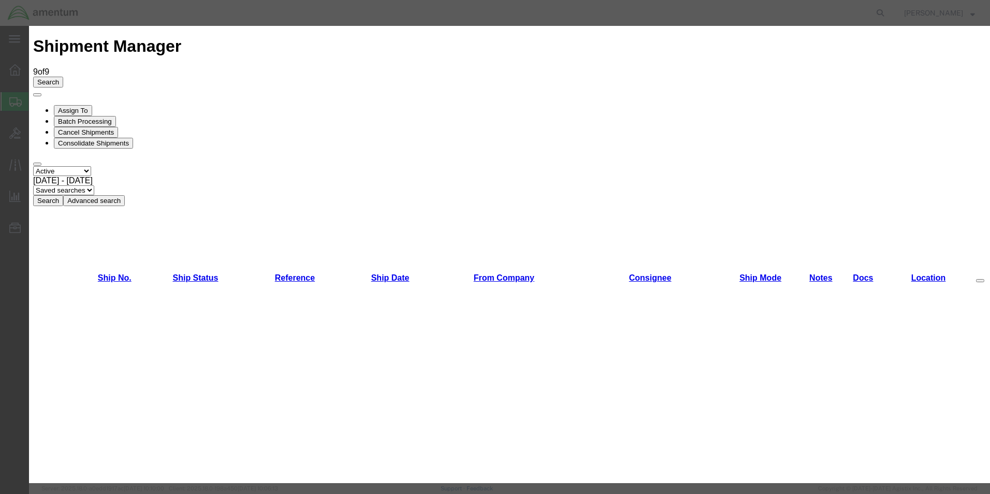
scroll to position [673, 0]
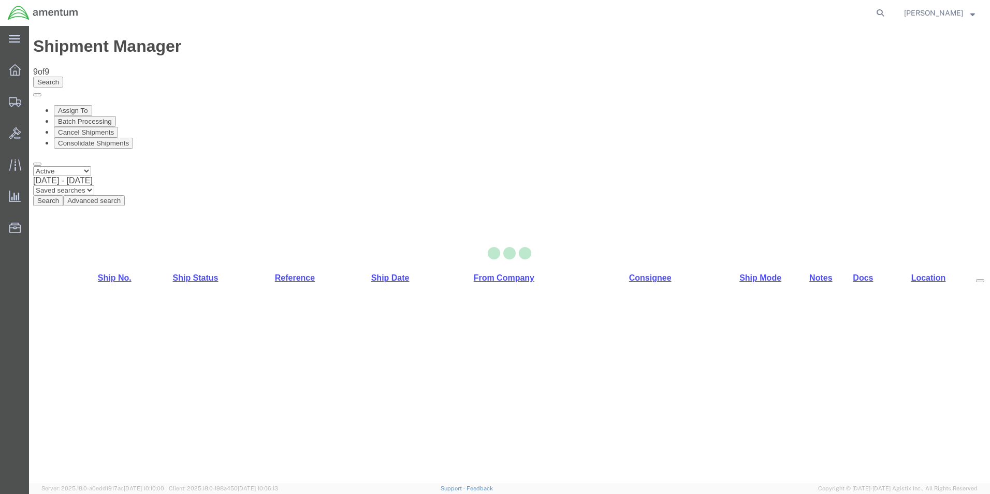
select select "49831"
select select "49916"
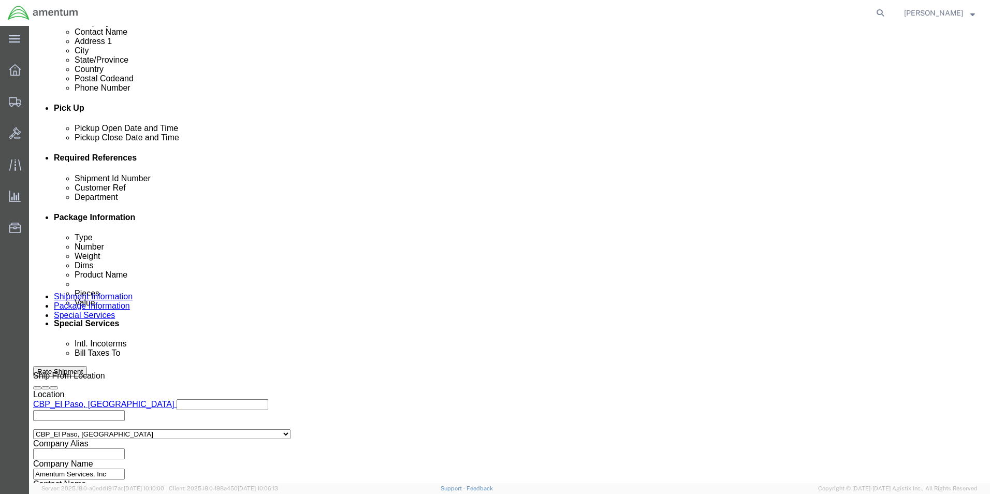
scroll to position [452, 0]
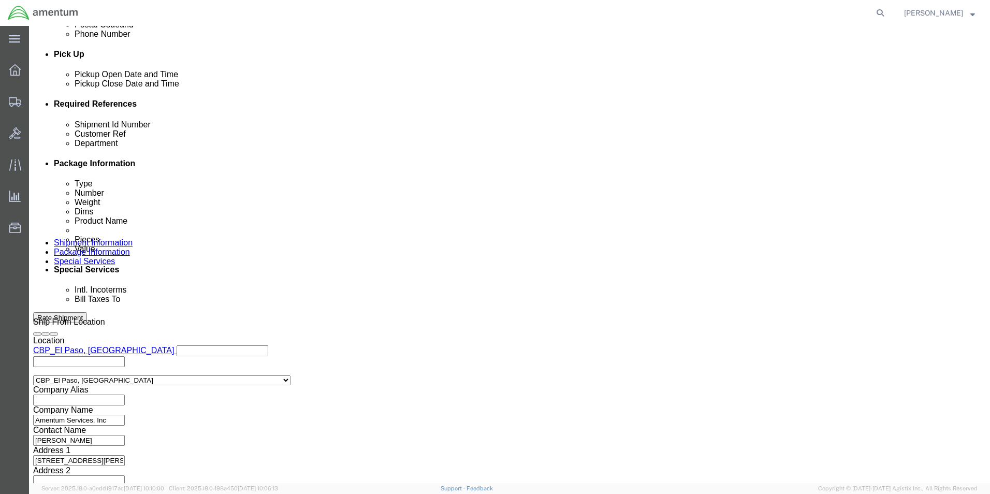
drag, startPoint x: 179, startPoint y: 187, endPoint x: 80, endPoint y: 186, distance: 98.9
click div "Shipment Id Number 276243"
type input "329137"
drag, startPoint x: 362, startPoint y: 168, endPoint x: 342, endPoint y: 169, distance: 19.7
click div "Shipment Id Number 329137 Customer Ref 276243 Department CBP Select Account Typ…"
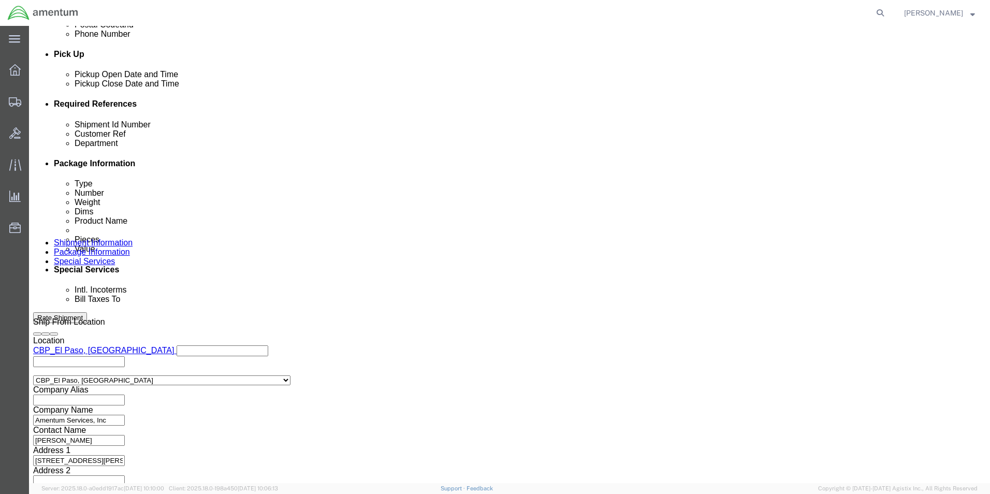
type input "329137"
click button "Continue"
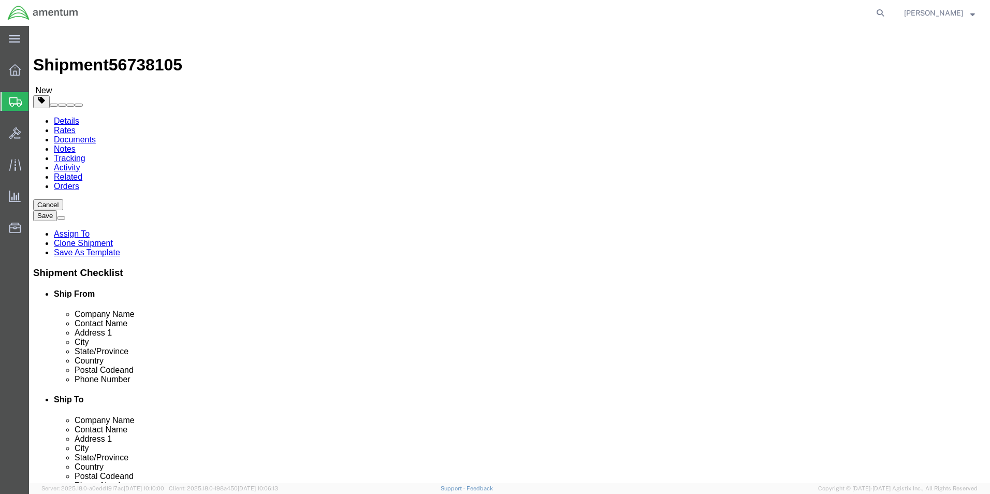
drag, startPoint x: 179, startPoint y: 223, endPoint x: 99, endPoint y: 223, distance: 80.3
click div "Dimensions Length 8.00 x Width 6.00 x Height 6.00 Select cm ft in"
type input "5"
type input "12"
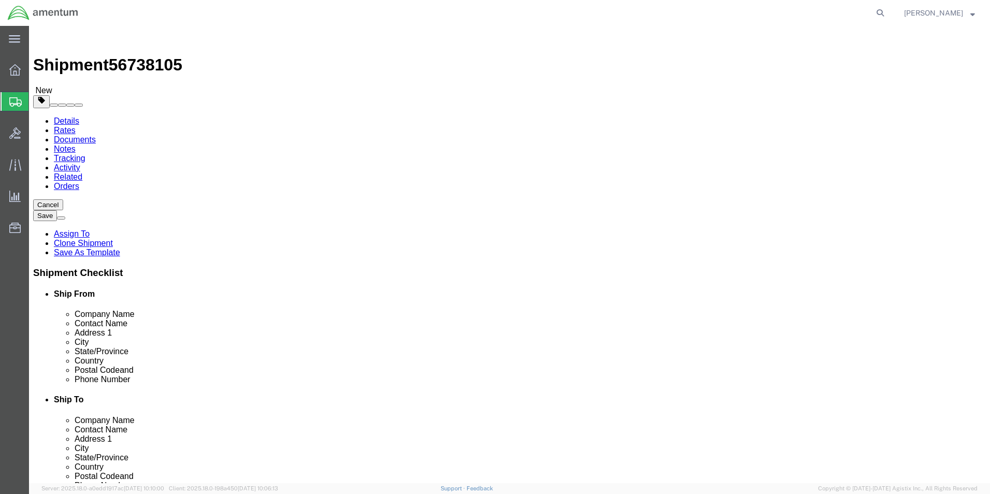
type input "13"
drag, startPoint x: 159, startPoint y: 241, endPoint x: 113, endPoint y: 236, distance: 46.4
click div "Weight 0.55 Select kgs lbs Ship. t°"
type input "5.70"
click div "Package Content # 1 1 x Your Packaging Package Type Select Bale(s) Basket(s) Bo…"
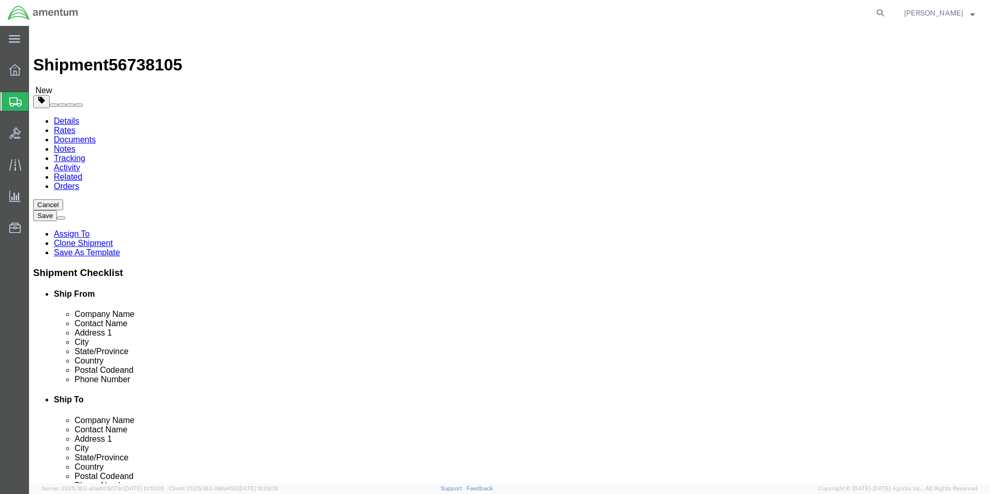
click dd "7.00 Each"
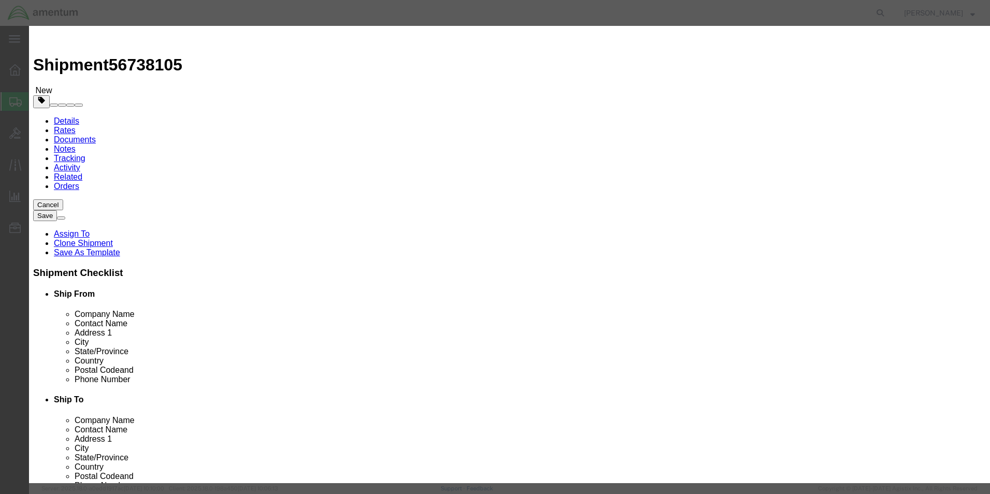
drag, startPoint x: 327, startPoint y: 97, endPoint x: 216, endPoint y: 114, distance: 111.6
click div "Product Name AIRCRAFT PARTS Pieces 7.00 Select Bag Barrels 100Board Feet Bottle…"
type input "6"
click h3 "Edit content"
drag, startPoint x: 345, startPoint y: 114, endPoint x: 208, endPoint y: 132, distance: 138.4
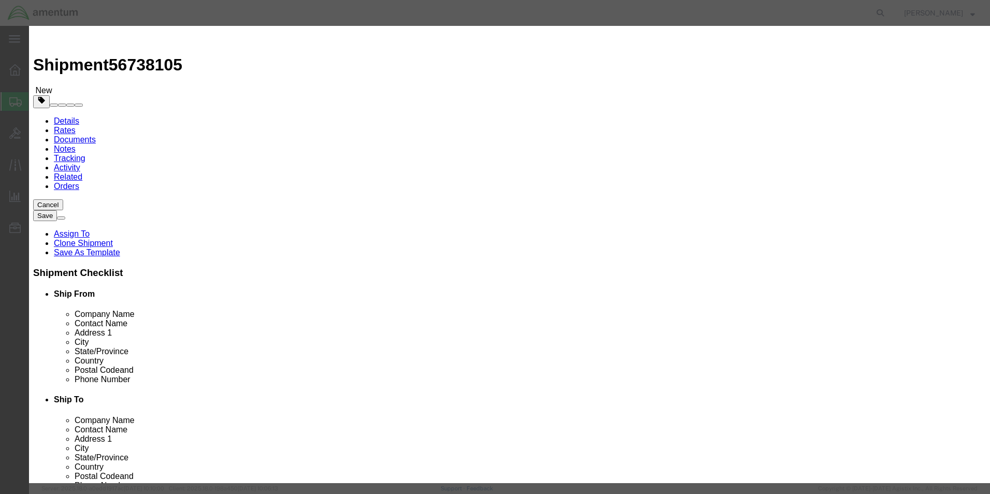
click div "Product Name AIRCRAFT PARTS Pieces 6 Select Bag Barrels 100Board Feet Bottle Bo…"
type input "750"
drag, startPoint x: 562, startPoint y: 81, endPoint x: 505, endPoint y: 80, distance: 57.5
click div "Description bolt, spring, nut"
type textarea "Bolt M/R/H"
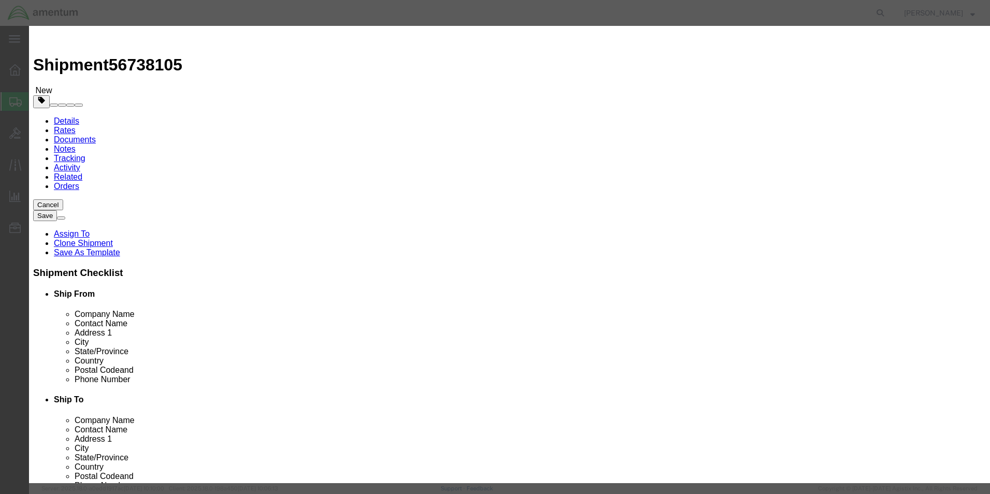
click button "Save & Close"
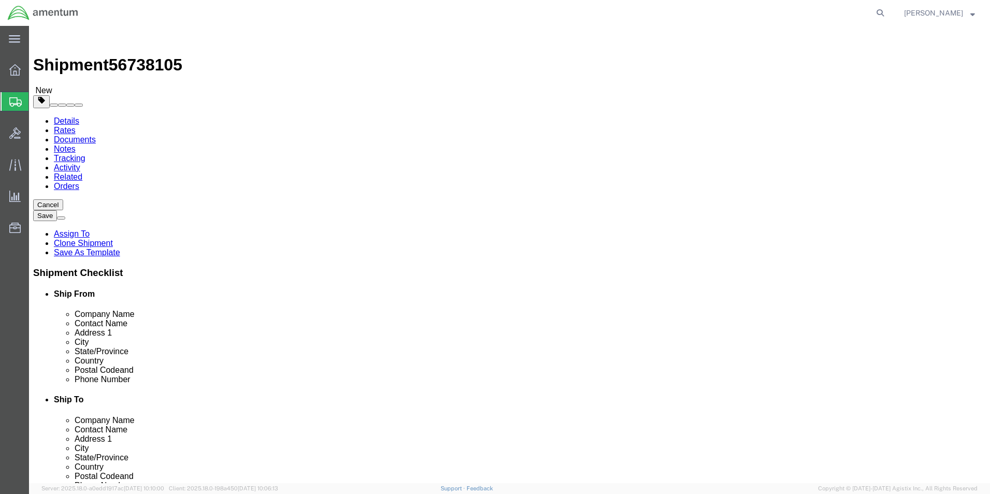
drag, startPoint x: 734, startPoint y: 403, endPoint x: 728, endPoint y: 405, distance: 6.4
click button "Continue"
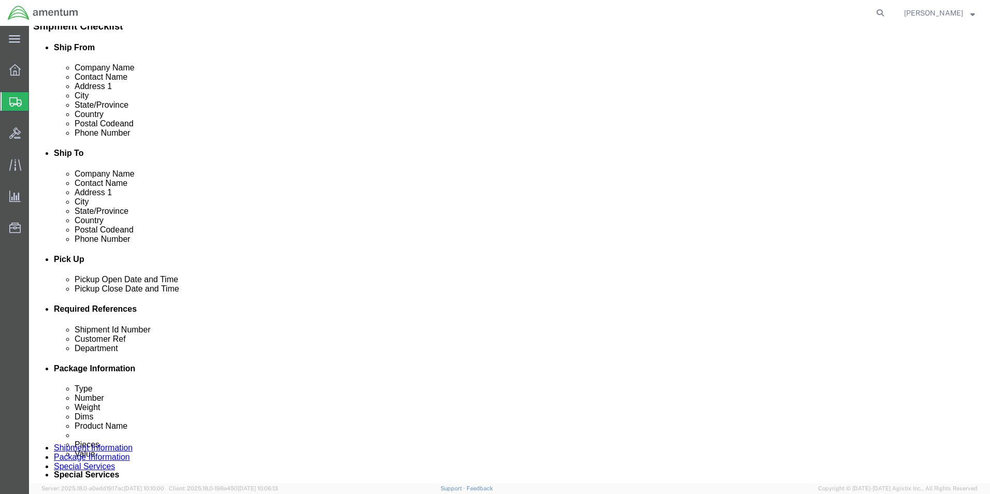
scroll to position [311, 0]
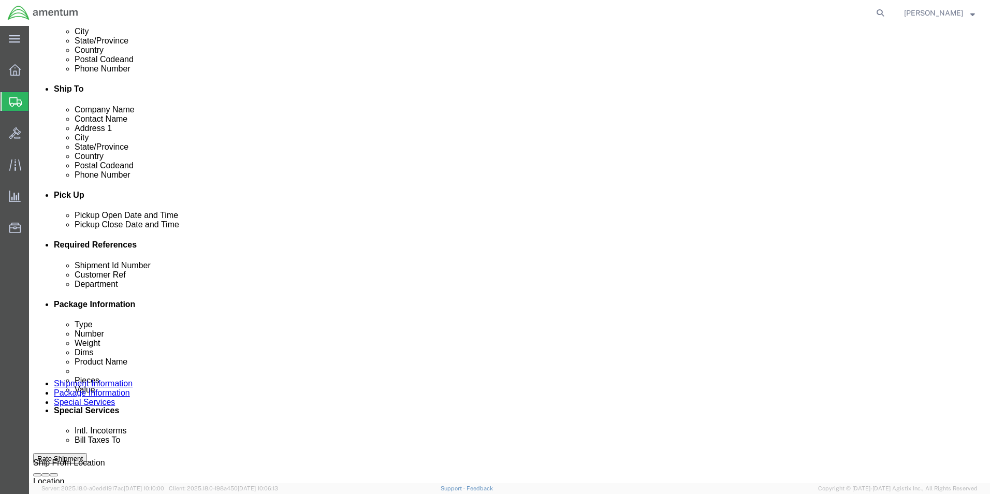
click button "Rate Shipment"
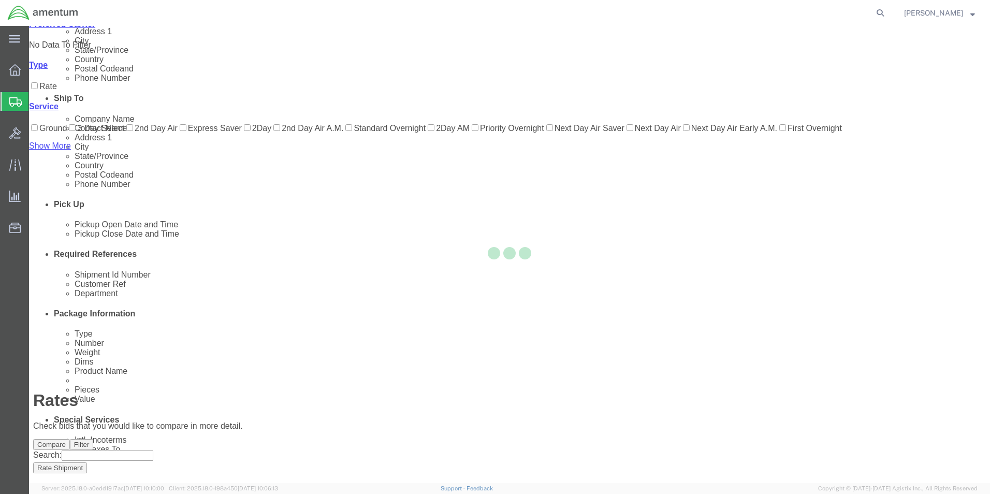
scroll to position [22, 0]
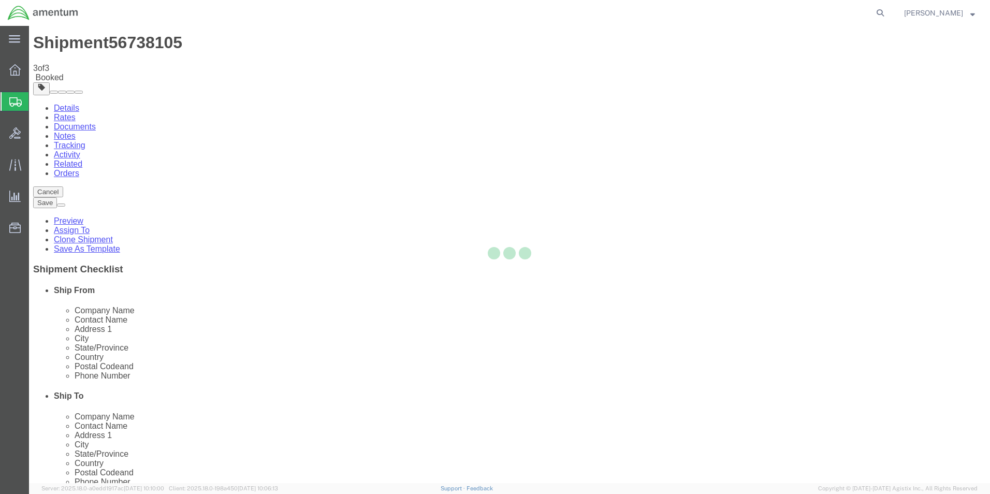
scroll to position [0, 0]
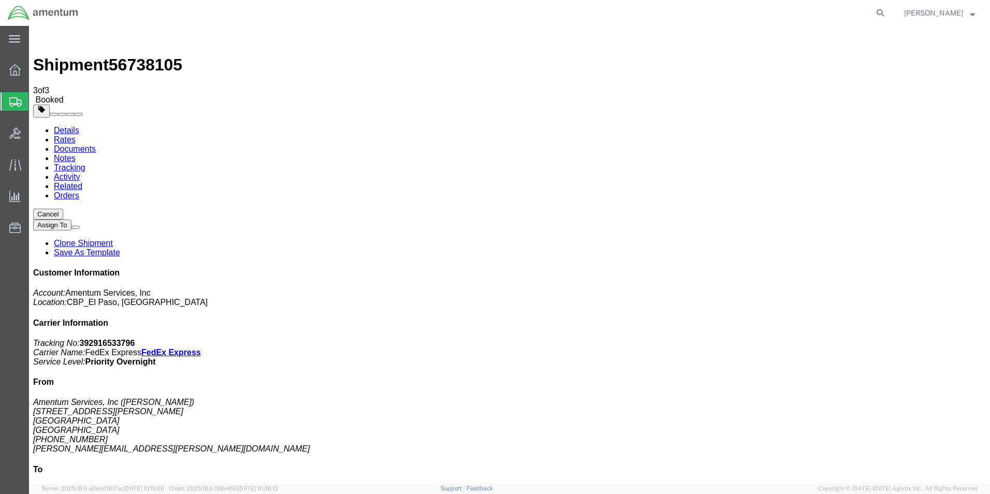
click at [0, 0] on span "Create from Template" at bounding box center [0, 0] width 0 height 0
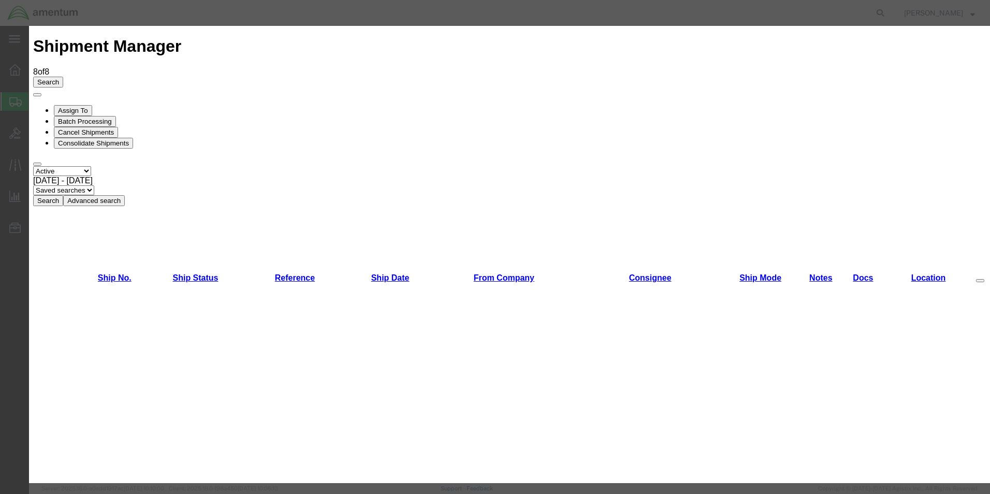
scroll to position [985, 0]
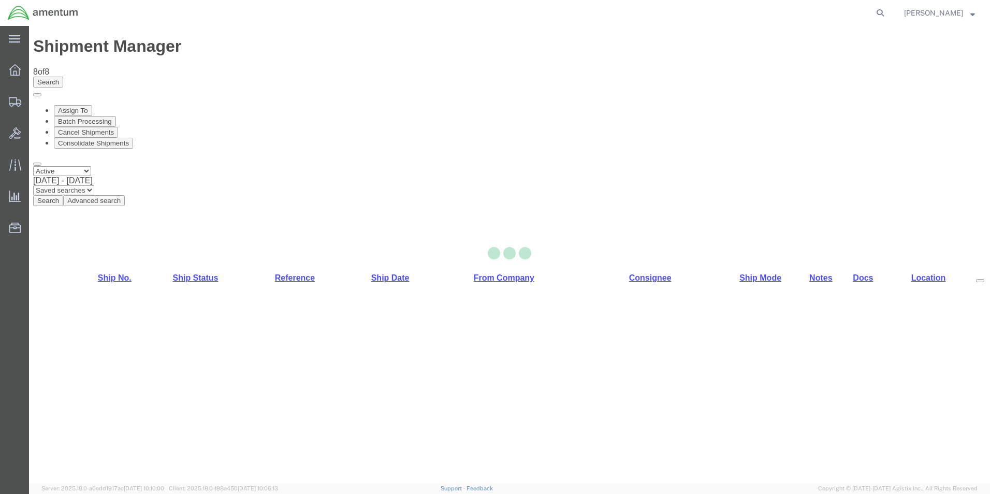
select select "49831"
select select "49914"
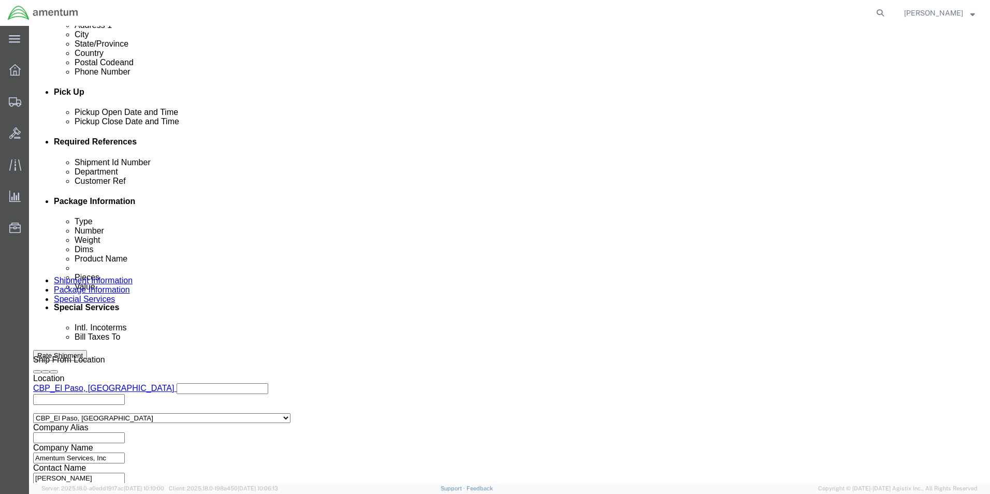
scroll to position [452, 0]
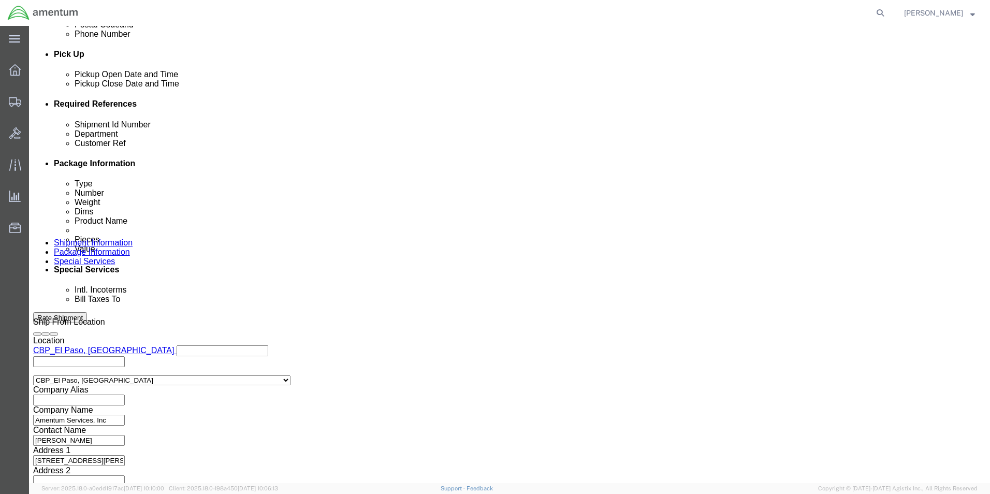
drag, startPoint x: 171, startPoint y: 187, endPoint x: 130, endPoint y: 187, distance: 40.9
click div "Shipment Id Number 257720"
type input "329230"
drag, startPoint x: 173, startPoint y: 203, endPoint x: 75, endPoint y: 211, distance: 98.7
click div "Shipment Id Number 329230 Department CBP Select Account Type Activity ID Airlin…"
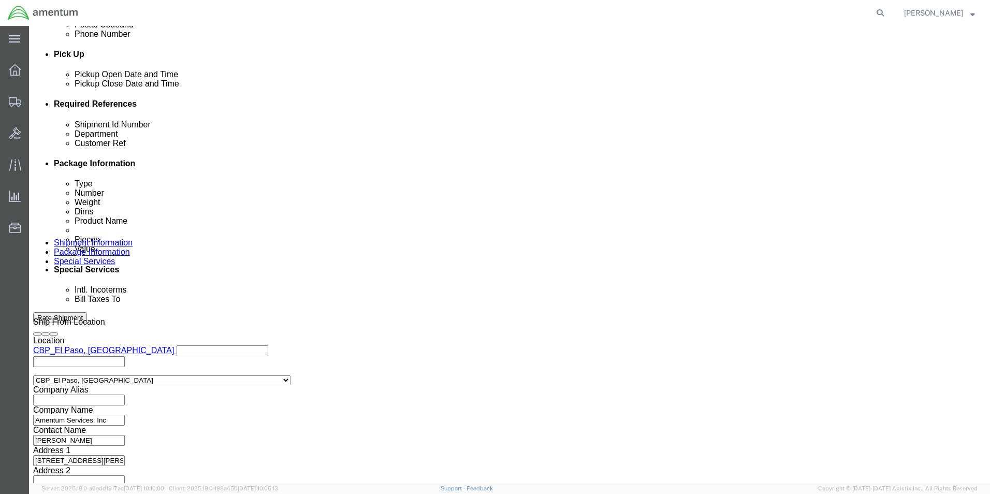
click input "257720"
drag, startPoint x: 165, startPoint y: 204, endPoint x: 91, endPoint y: 204, distance: 74.1
click div "Customer Ref 257720"
type input "329230"
click button "Continue"
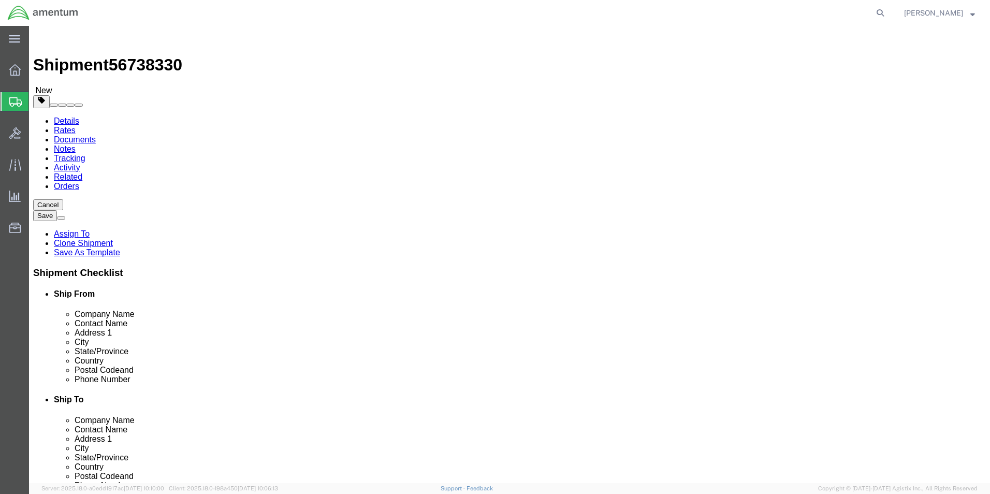
drag, startPoint x: 156, startPoint y: 221, endPoint x: 111, endPoint y: 228, distance: 45.1
click div "Package Type Select Bale(s) Basket(s) Bolt(s) Bottle(s) Buckets Bulk Bundle(s) …"
type input "31"
type input "23"
type input "8"
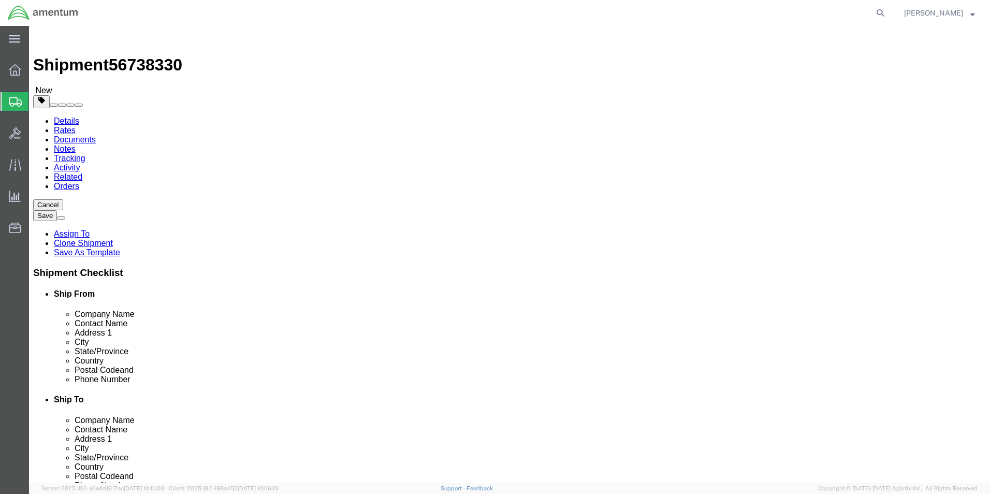
click dd "300.00 USD"
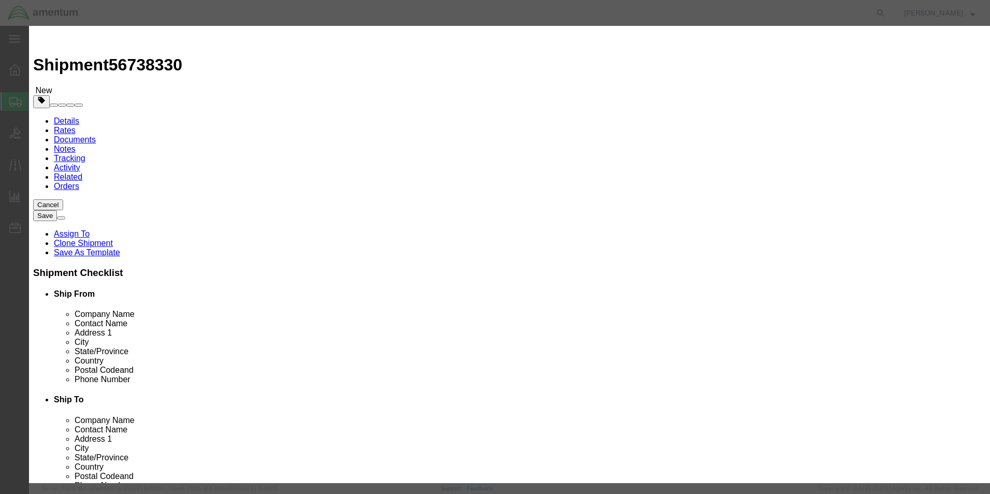
drag, startPoint x: 322, startPoint y: 102, endPoint x: 286, endPoint y: 100, distance: 35.8
click div "Pieces 6.00 Select Bag Barrels 100Board Feet Bottle Box Blister Pack Carats Can…"
type input "1"
click div "Commodity library"
drag, startPoint x: 316, startPoint y: 122, endPoint x: 278, endPoint y: 120, distance: 37.9
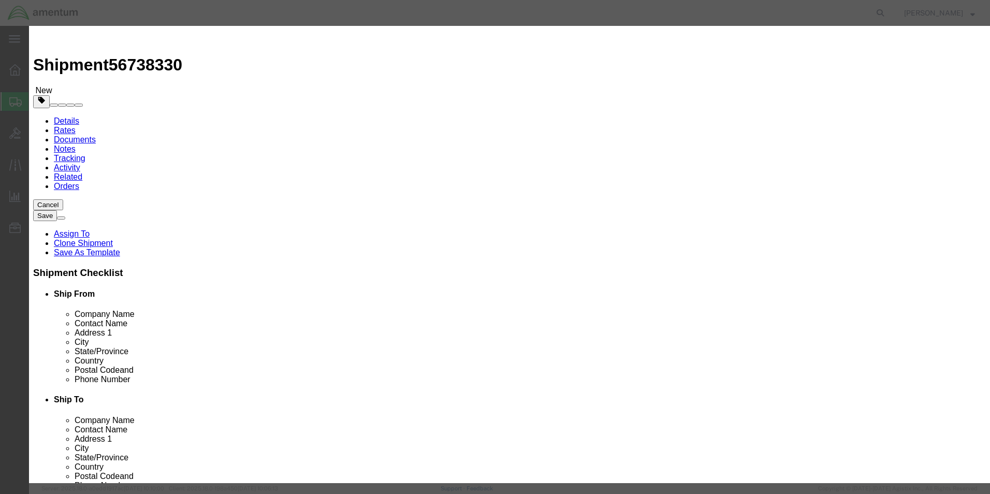
click div "Total Value 50 Select ADP AED AFN ALL AMD AOA ARS ATS AUD AWG AZN BAM BBD BDT B…"
type input "2"
type input "350"
drag, startPoint x: 640, startPoint y: 82, endPoint x: 417, endPoint y: 62, distance: 224.1
click div "Commodity library Product Name shop items Pieces 1 Select Bag Barrels 100Board …"
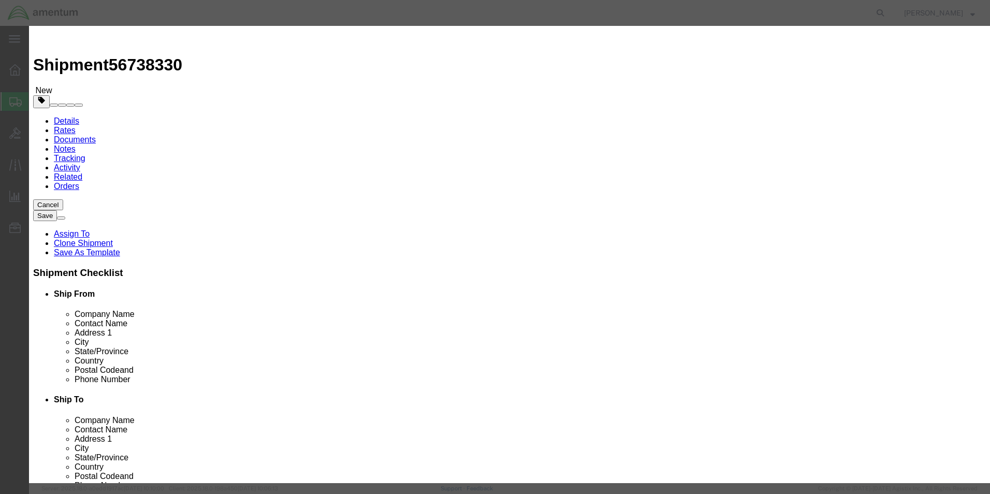
type textarea "Reinforcement"
click button "Save & Close"
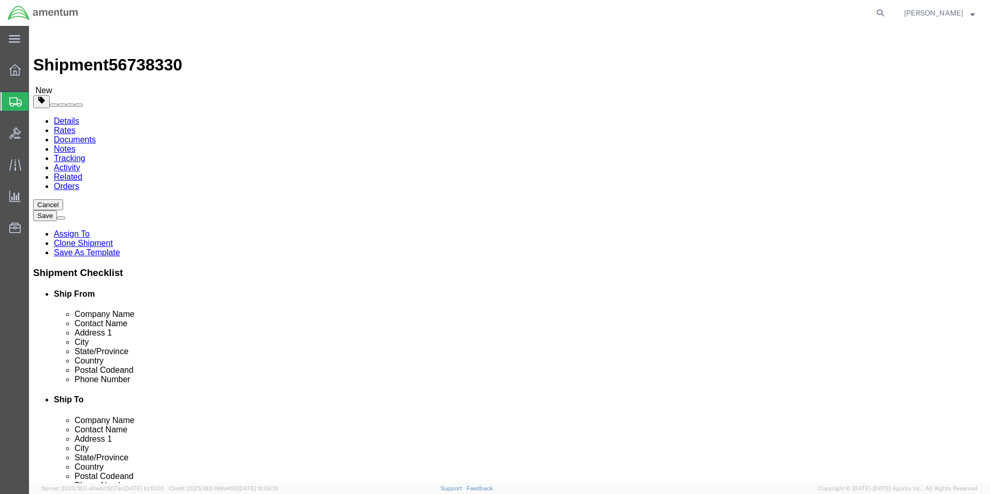
click button "Continue"
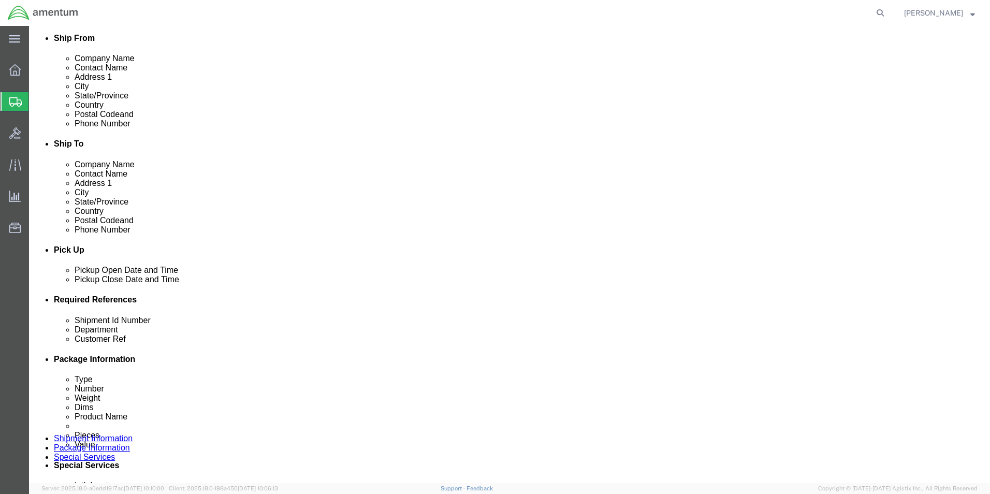
scroll to position [414, 0]
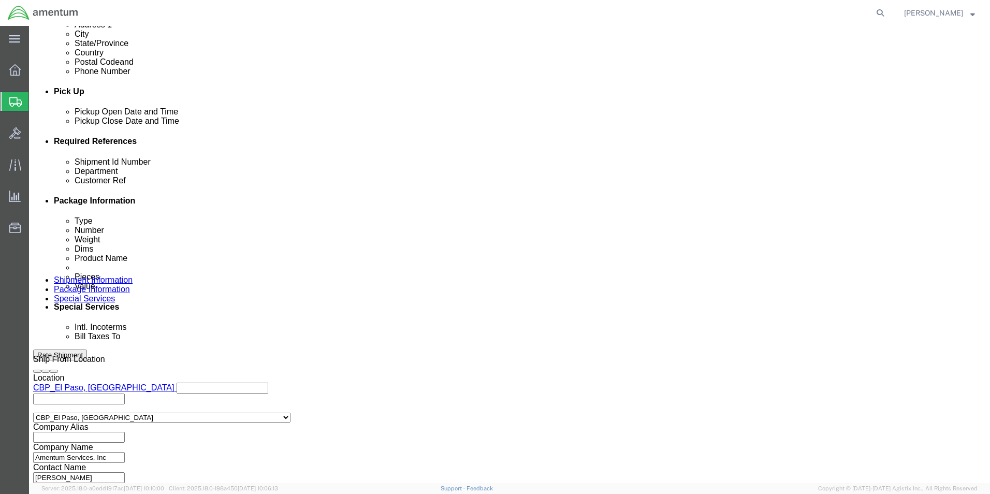
click button "Rate Shipment"
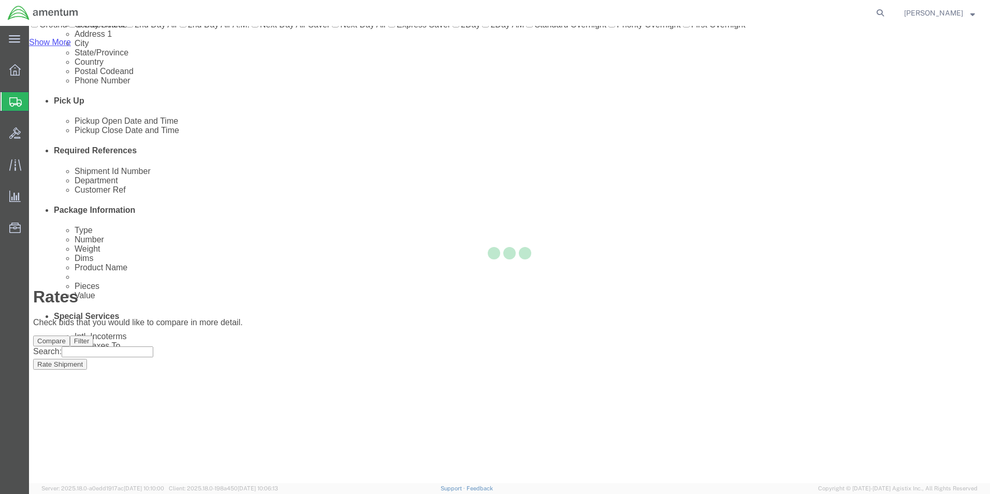
scroll to position [2, 0]
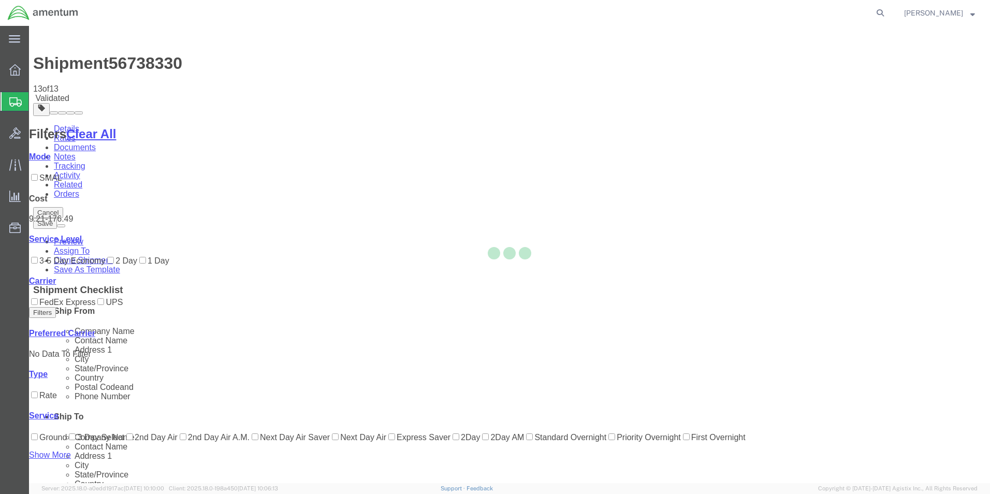
scroll to position [0, 0]
